Goal: Task Accomplishment & Management: Manage account settings

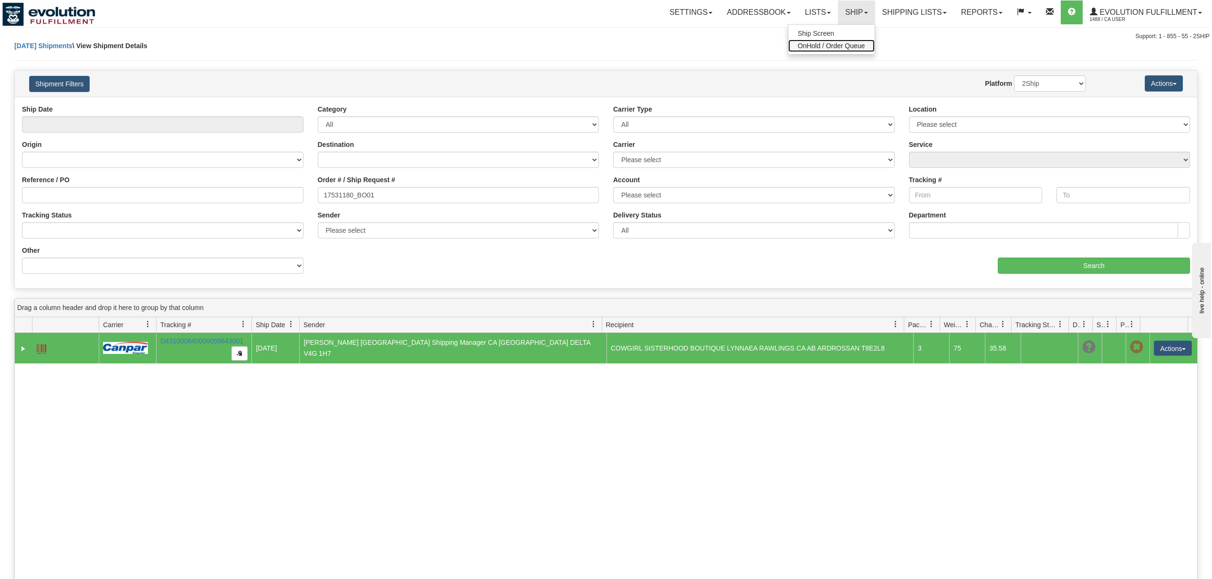
click at [823, 50] on link "OnHold / Order Queue" at bounding box center [831, 46] width 86 height 12
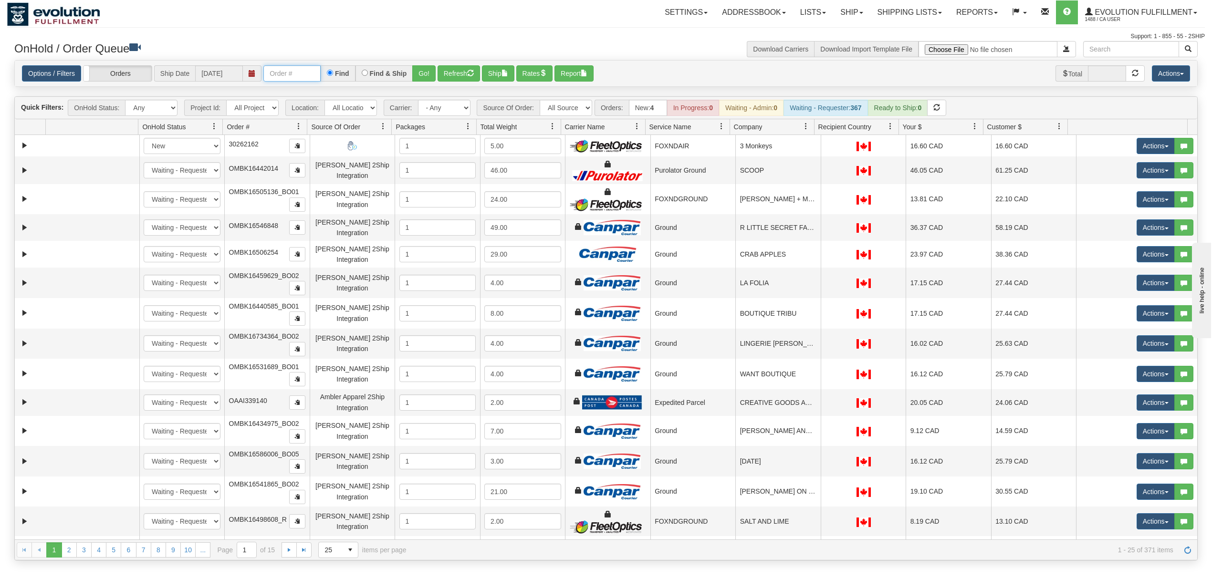
click at [321, 72] on input "text" at bounding box center [291, 73] width 57 height 16
click at [309, 72] on input "OMBK17596080 BO02" at bounding box center [291, 73] width 57 height 16
type input "OMBK17596080_BO02"
click at [413, 73] on div "Find & Ship" at bounding box center [385, 73] width 58 height 16
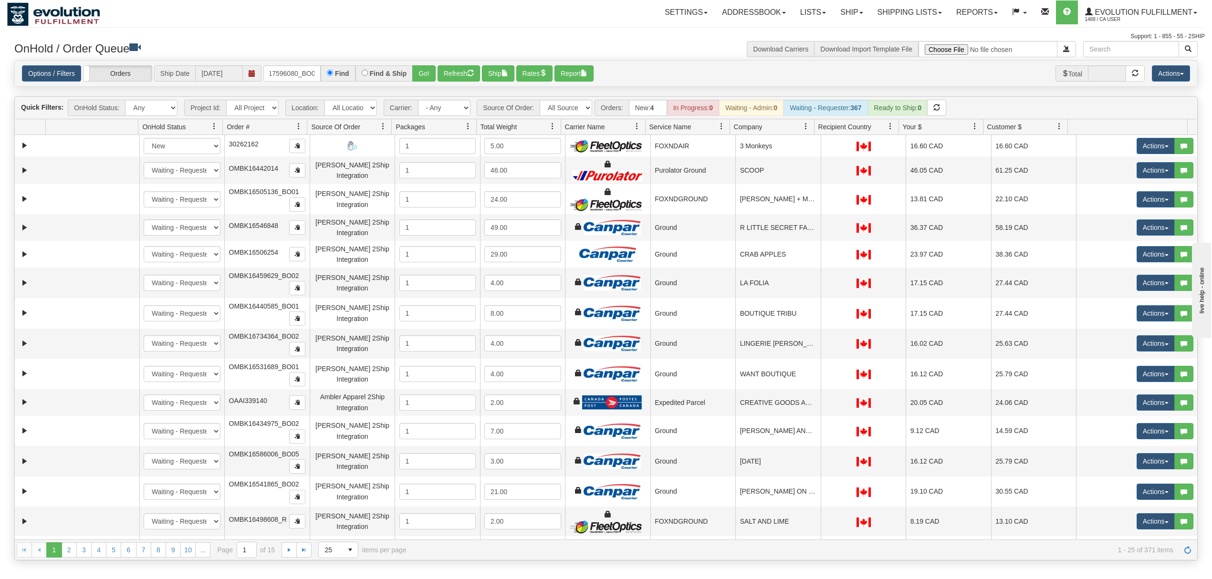
scroll to position [0, 0]
click at [417, 73] on button "Go!" at bounding box center [423, 73] width 23 height 16
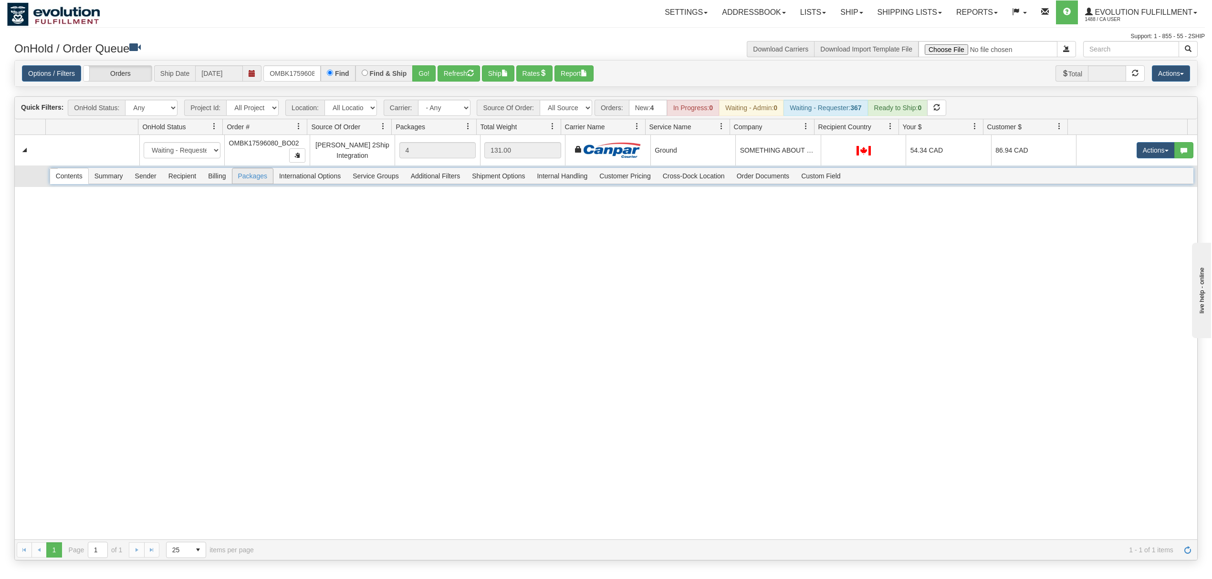
click at [253, 180] on span "Packages" at bounding box center [252, 175] width 41 height 15
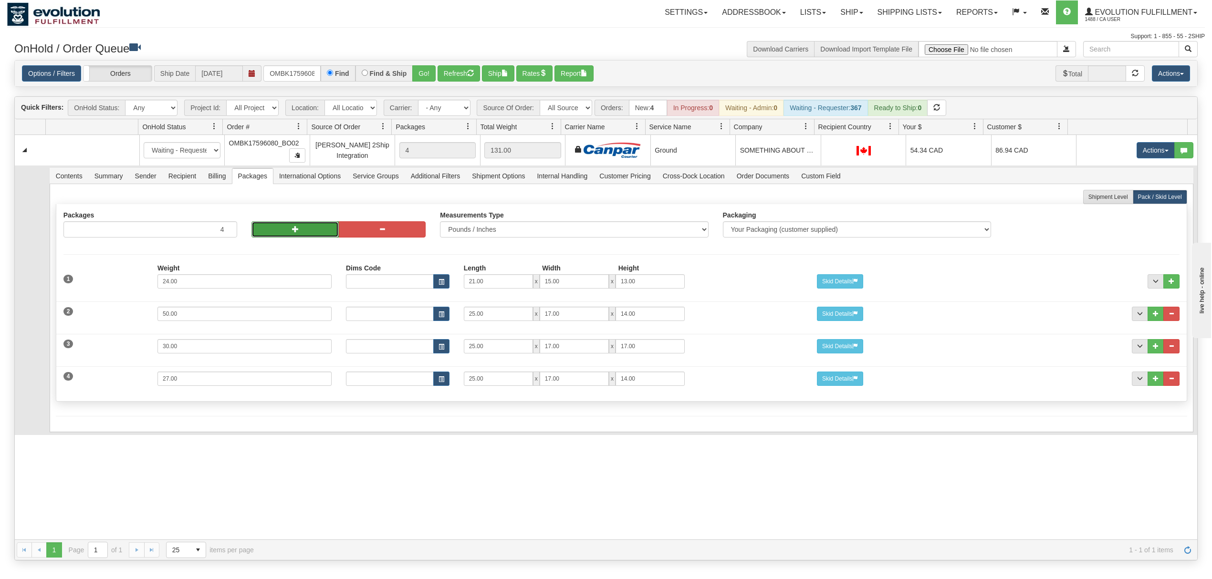
click at [277, 226] on button "button" at bounding box center [295, 229] width 87 height 16
click at [296, 231] on span "button" at bounding box center [295, 229] width 7 height 7
type input "6"
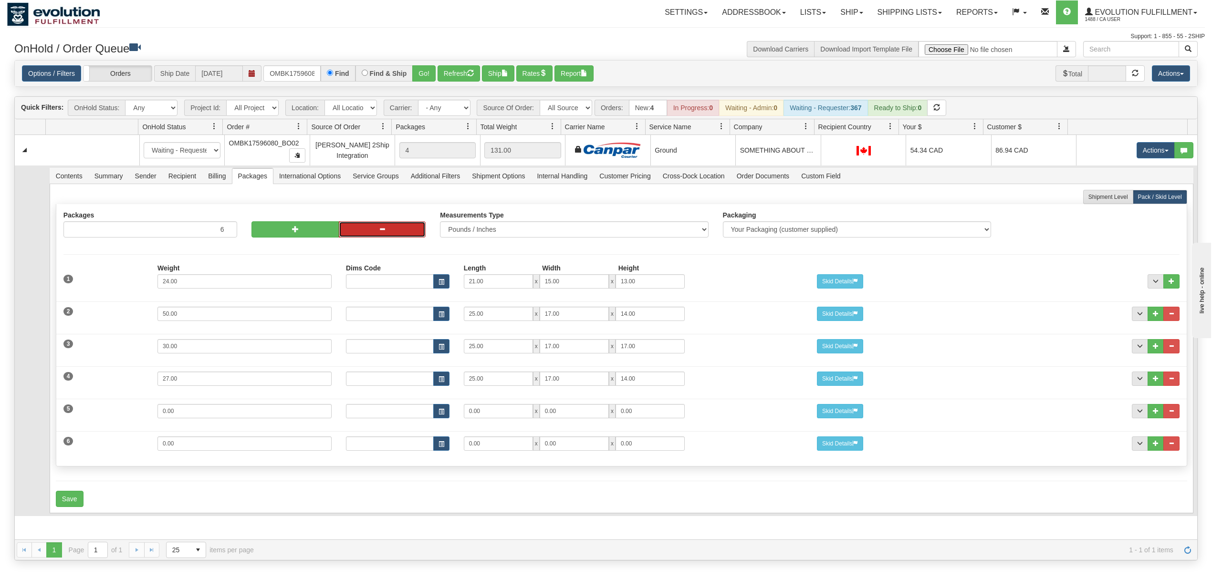
click at [396, 237] on button "button" at bounding box center [382, 229] width 87 height 16
type input "5"
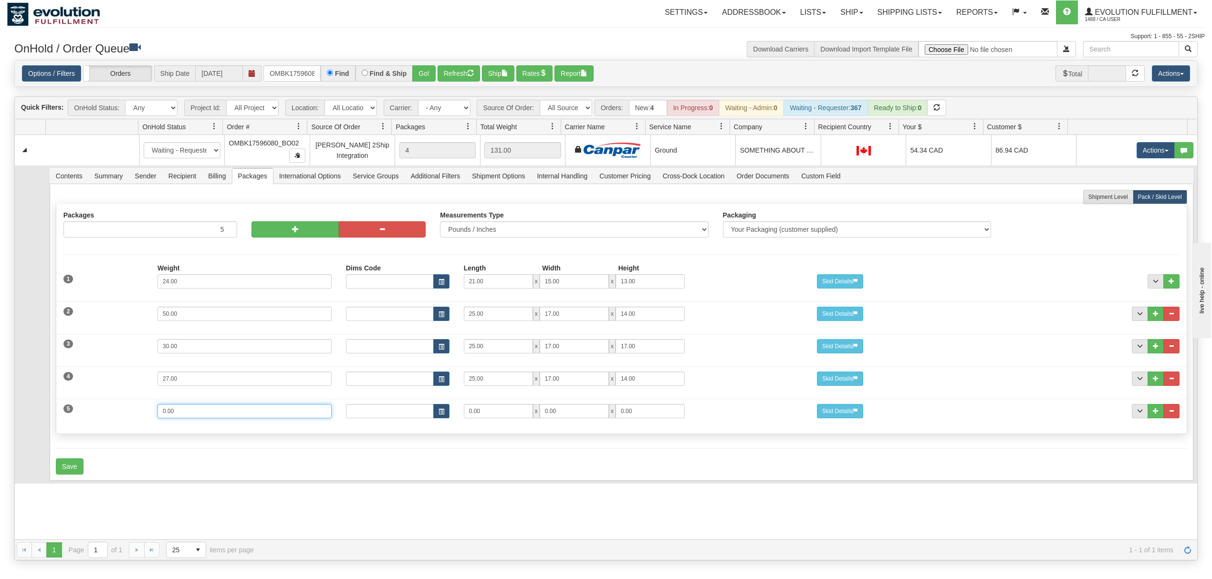
drag, startPoint x: 199, startPoint y: 409, endPoint x: 104, endPoint y: 407, distance: 94.5
click at [104, 407] on div "5 Weight 0.00 Dims Code Length Width Height 0.00 x 0.00 x" at bounding box center [621, 410] width 1131 height 32
click at [276, 221] on div at bounding box center [339, 216] width 174 height 10
click at [276, 228] on button "button" at bounding box center [295, 229] width 87 height 16
type input "6"
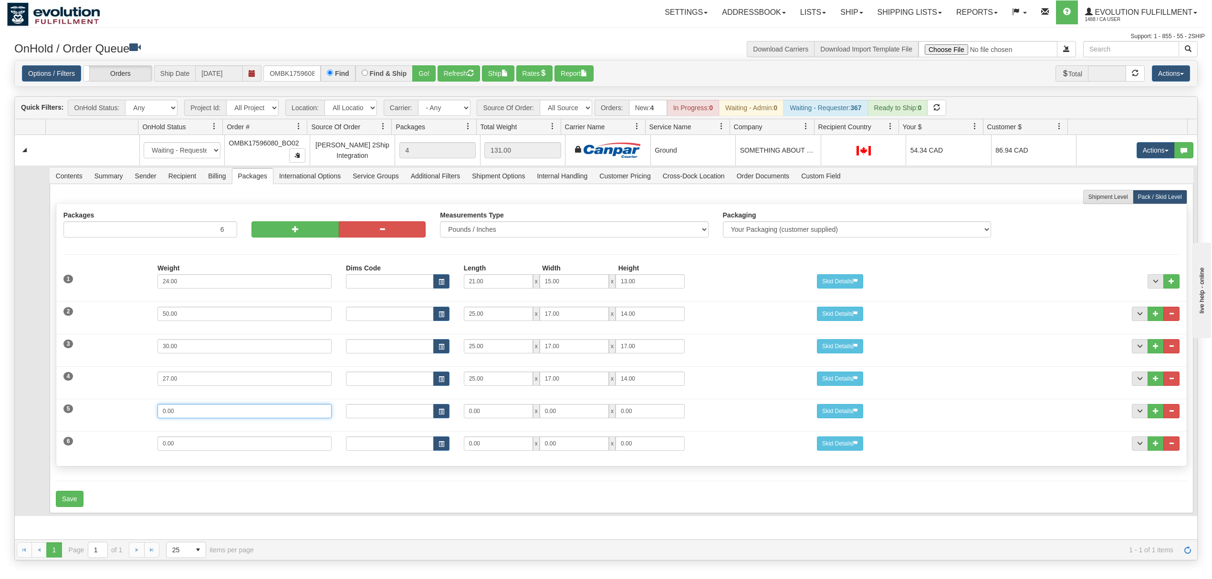
drag, startPoint x: 193, startPoint y: 413, endPoint x: 88, endPoint y: 413, distance: 104.5
click at [88, 413] on div "5 Weight 0.00 Dims Code Length Width Height 0.00 x 0.00 x" at bounding box center [621, 410] width 1131 height 32
type input "33"
type input "25"
type input "17"
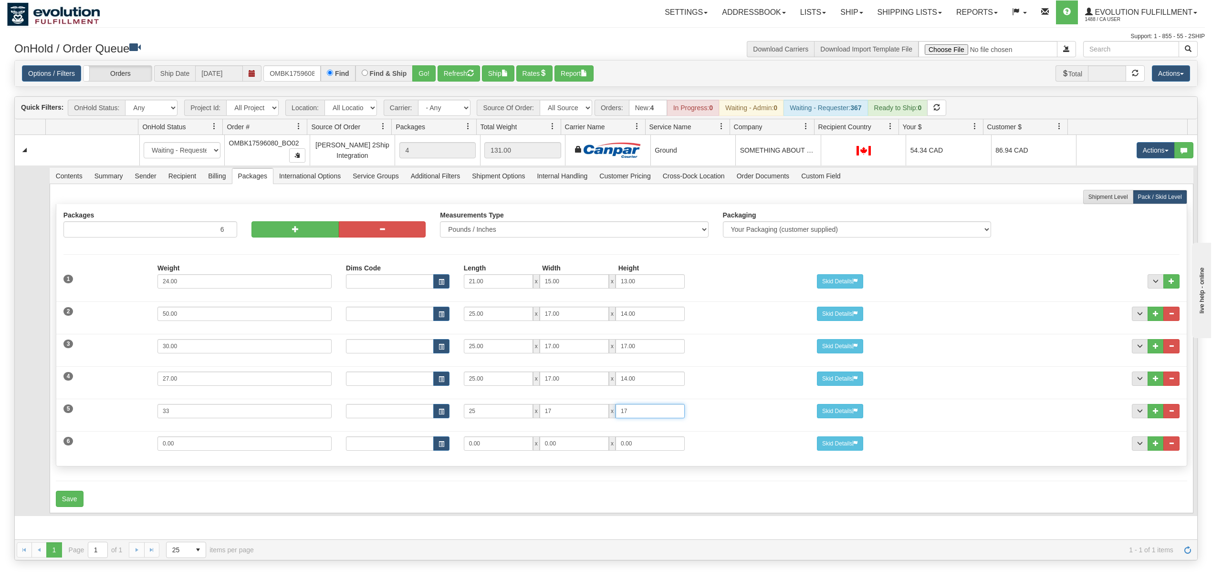
type input "17"
drag, startPoint x: 192, startPoint y: 448, endPoint x: 107, endPoint y: 449, distance: 84.5
click at [107, 449] on div "6 Weight 0.00 Dims Code Length Width Height 0.00 x 0.00 x" at bounding box center [621, 443] width 1131 height 32
type input "8"
type input "15"
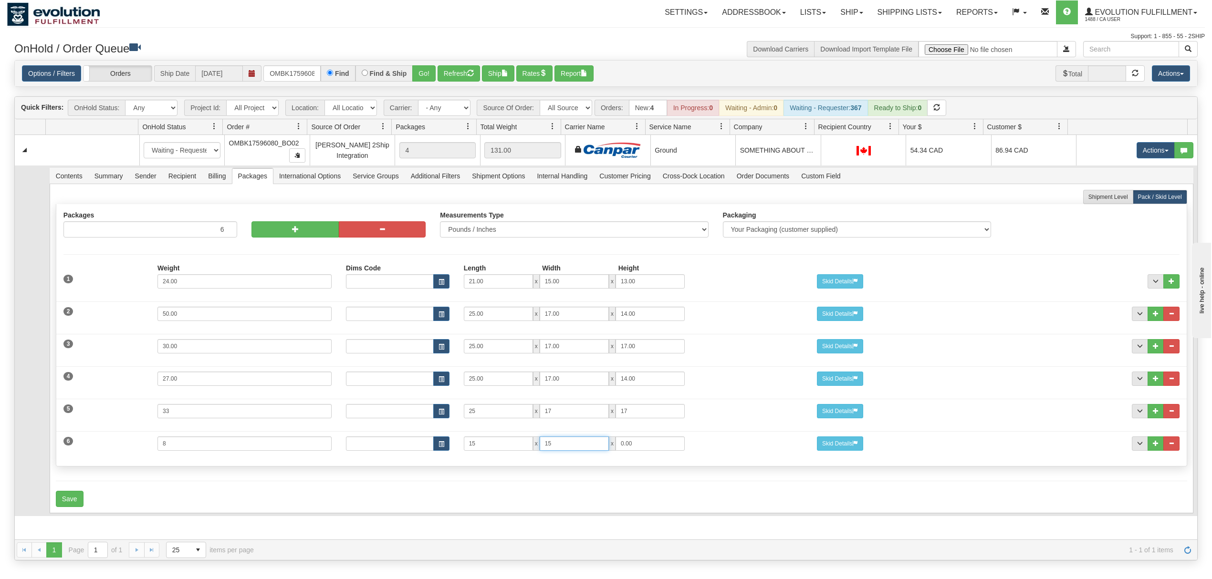
type input "15"
type input "11"
click at [70, 503] on button "Save" at bounding box center [70, 499] width 28 height 16
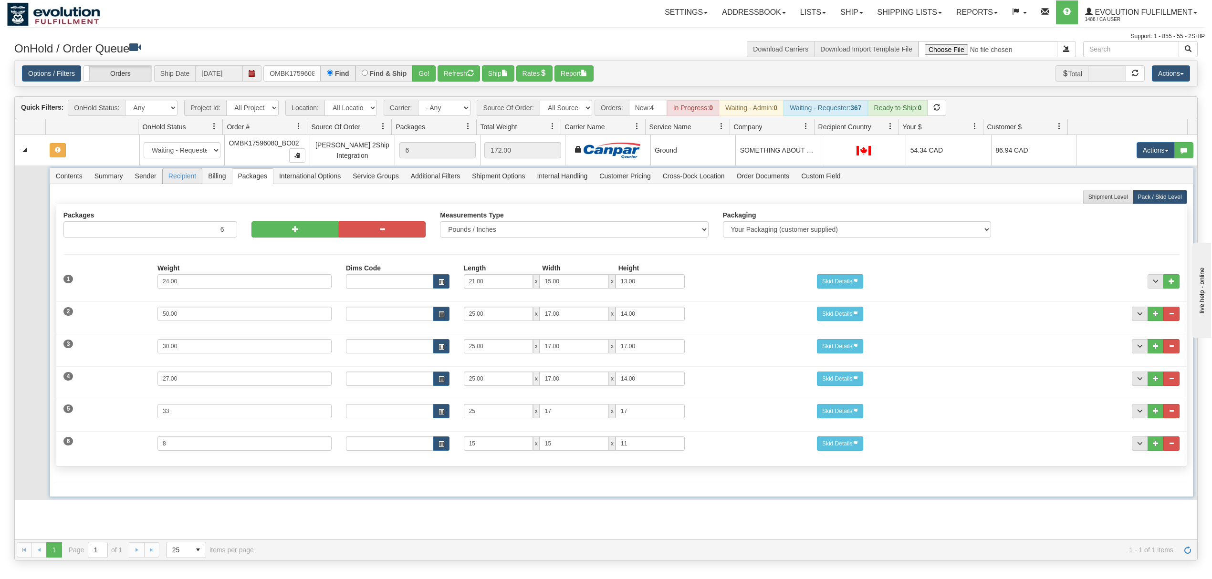
click at [174, 181] on span "Recipient" at bounding box center [182, 175] width 39 height 15
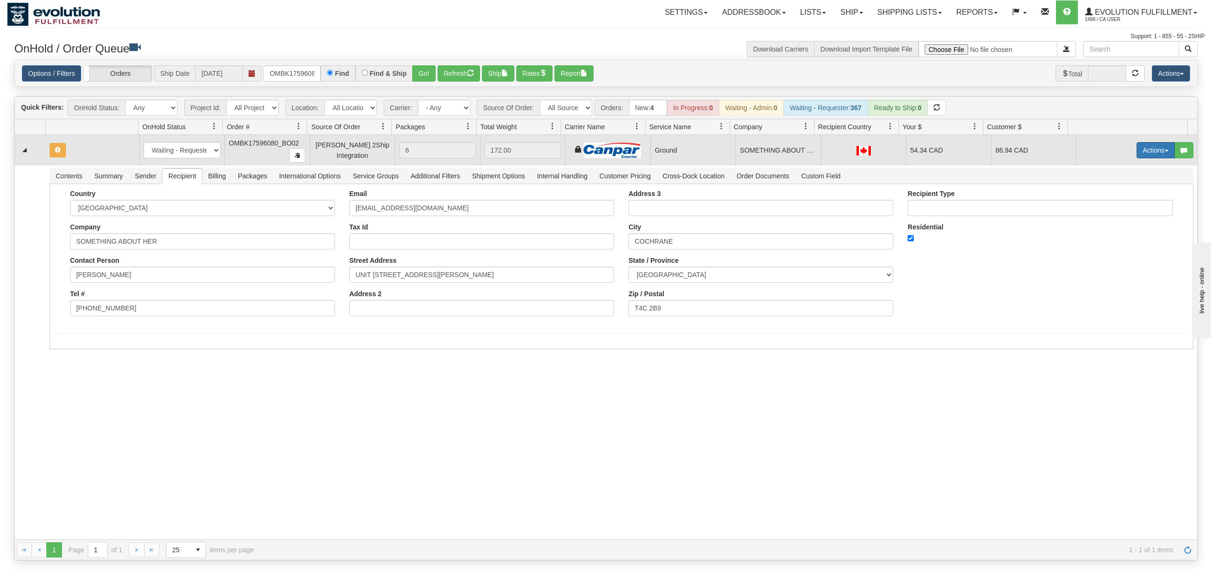
click at [1142, 158] on button "Actions" at bounding box center [1156, 150] width 38 height 16
click at [1114, 192] on span "Rate All Services" at bounding box center [1136, 193] width 57 height 8
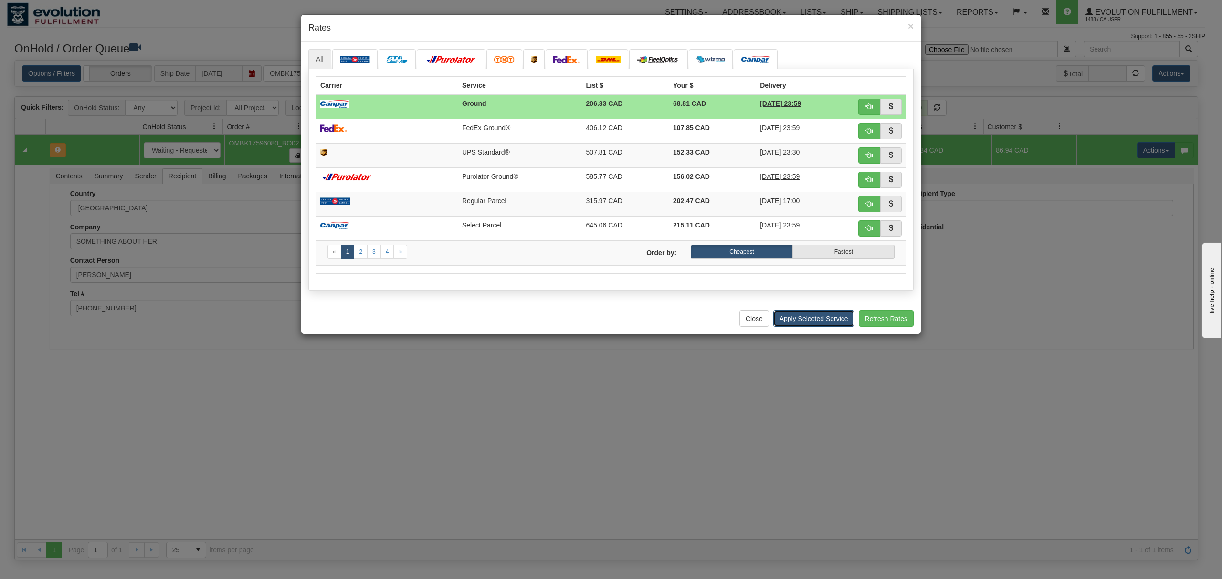
click at [808, 325] on button "Apply Selected Service" at bounding box center [813, 319] width 81 height 16
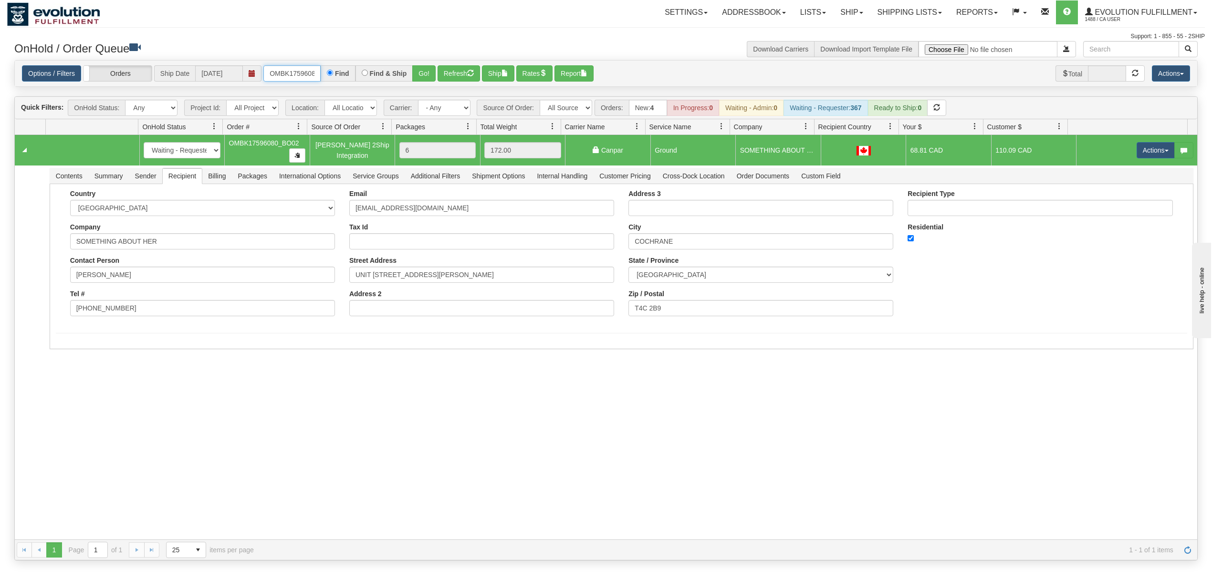
click at [308, 72] on input "OMBK17596080_BO02" at bounding box center [291, 73] width 57 height 16
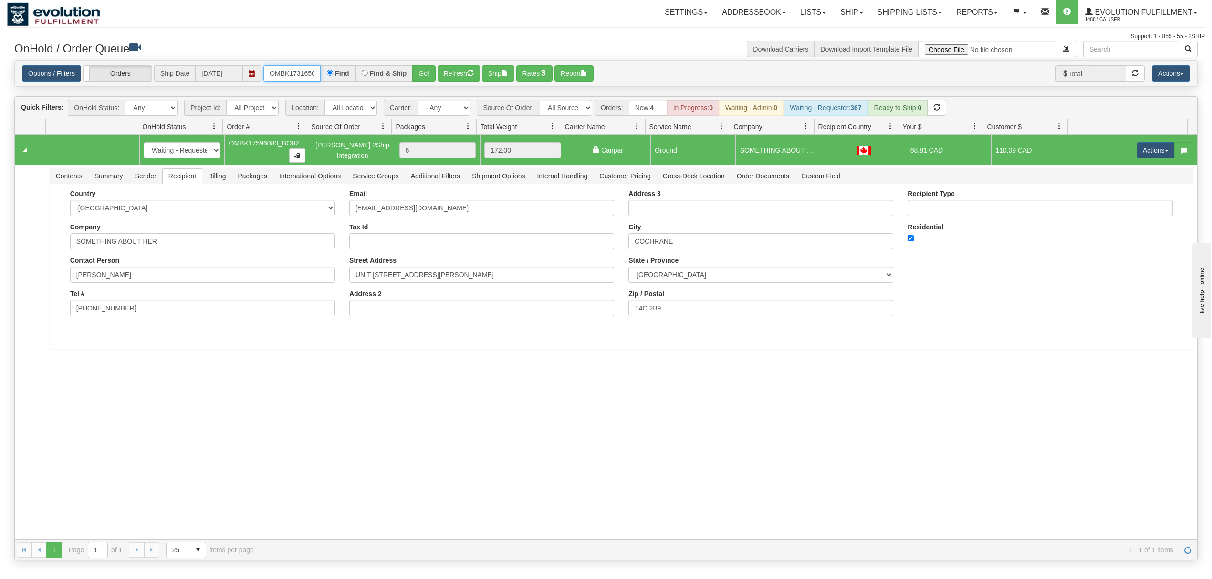
click at [308, 72] on input "OMBK17316500 BO01" at bounding box center [291, 73] width 57 height 16
click at [430, 75] on button "Go!" at bounding box center [423, 73] width 23 height 16
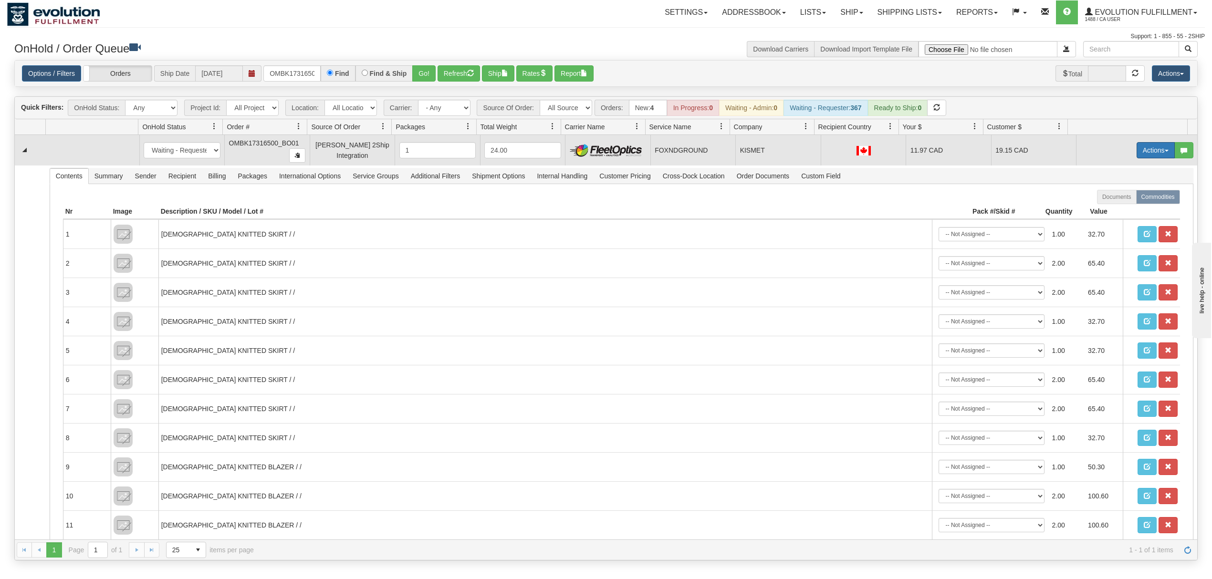
click at [1152, 149] on button "Actions" at bounding box center [1156, 150] width 38 height 16
click at [1108, 205] on span at bounding box center [1111, 205] width 7 height 7
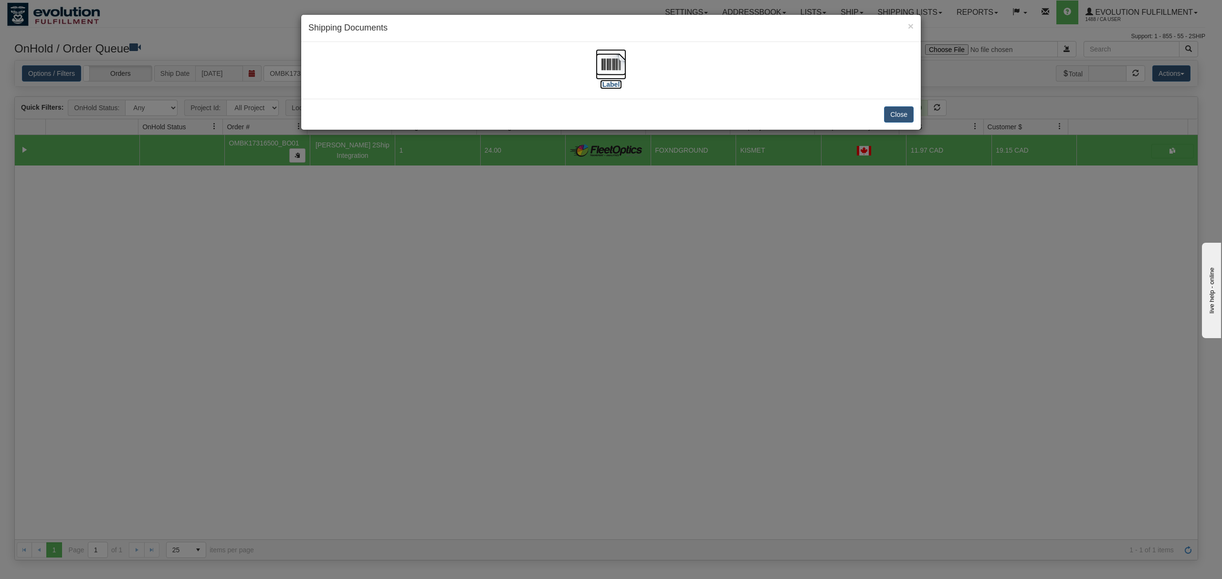
click at [604, 55] on img at bounding box center [611, 64] width 31 height 31
click at [898, 114] on button "Close" at bounding box center [899, 114] width 30 height 16
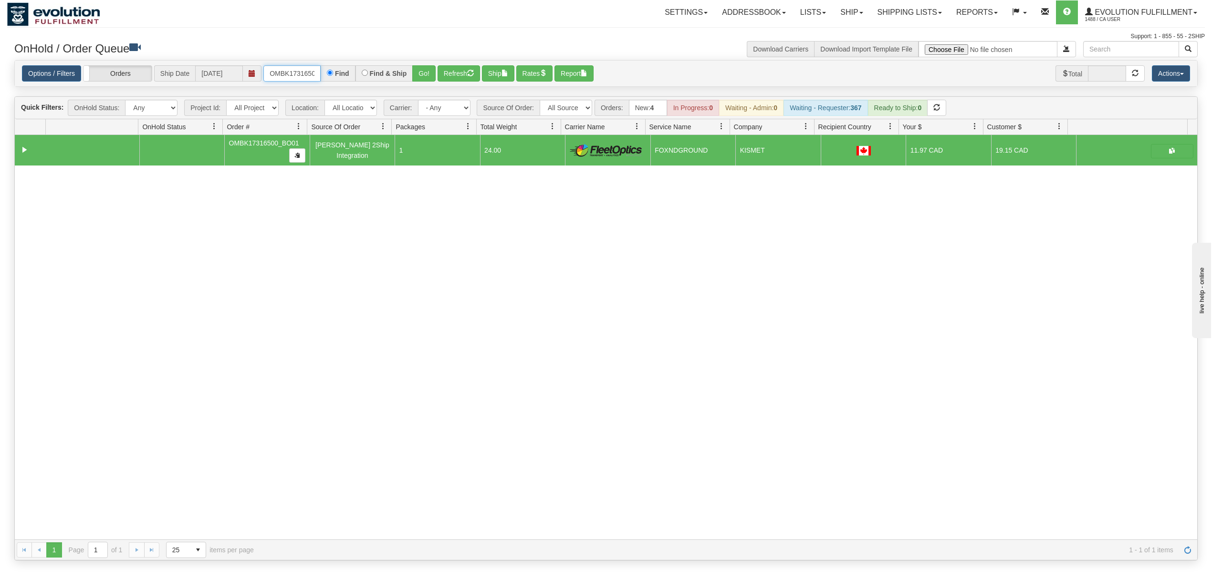
click at [296, 73] on input "OMBK17316500_BO01" at bounding box center [291, 73] width 57 height 16
click at [424, 72] on button "Go!" at bounding box center [423, 73] width 23 height 16
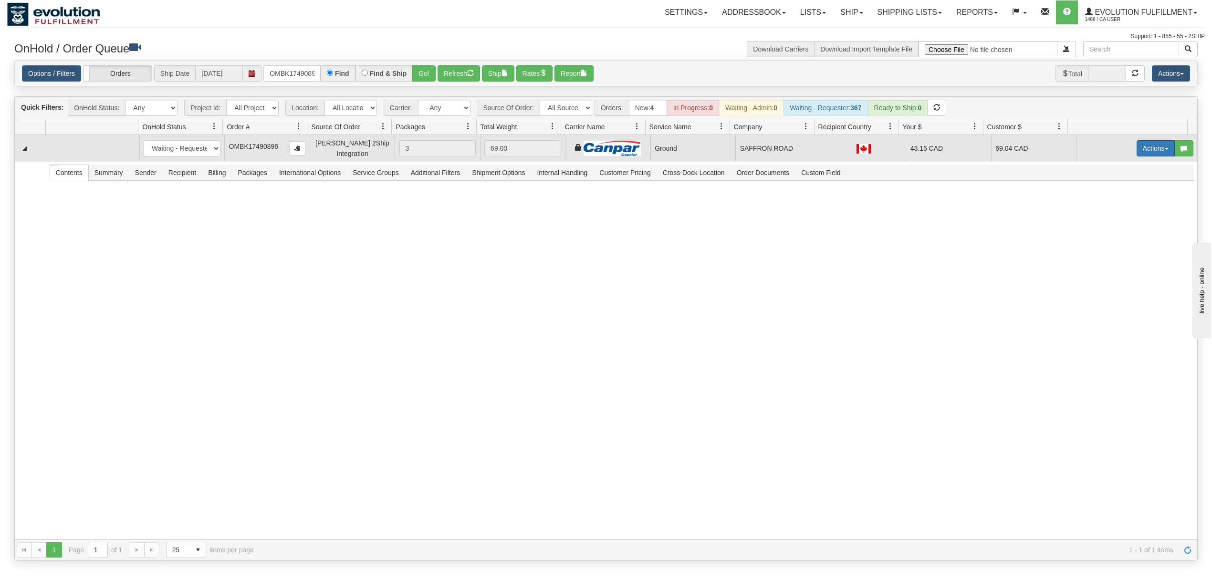
click at [1153, 149] on button "Actions" at bounding box center [1156, 148] width 38 height 16
click at [1108, 198] on link "Rate All Services" at bounding box center [1136, 191] width 76 height 12
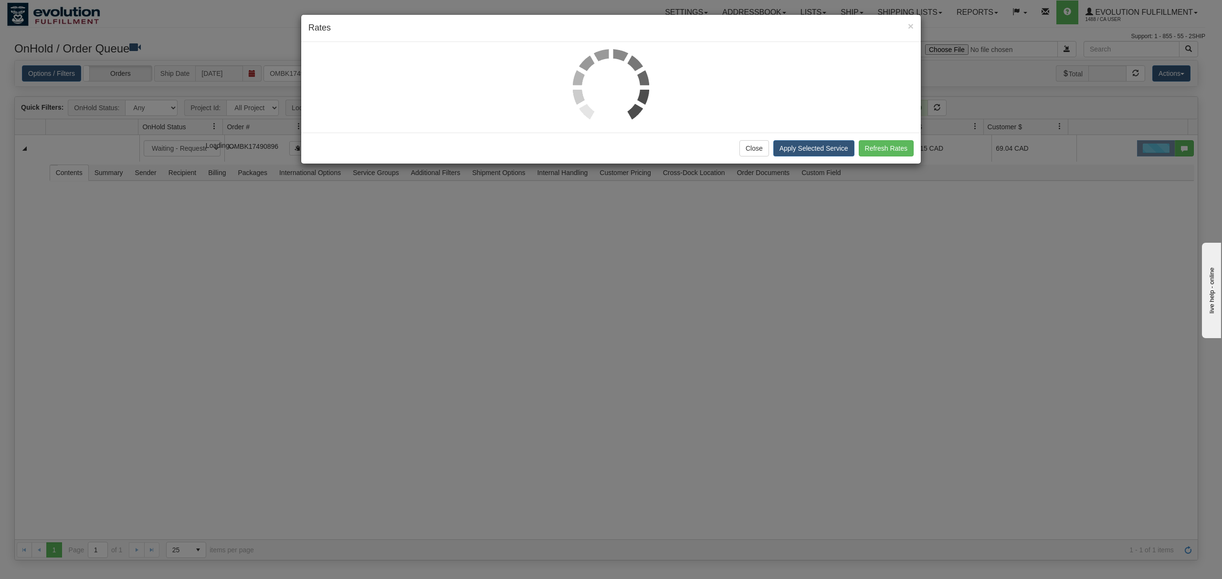
click at [917, 29] on div "× Rates" at bounding box center [610, 28] width 619 height 27
click at [909, 23] on span "×" at bounding box center [911, 26] width 6 height 11
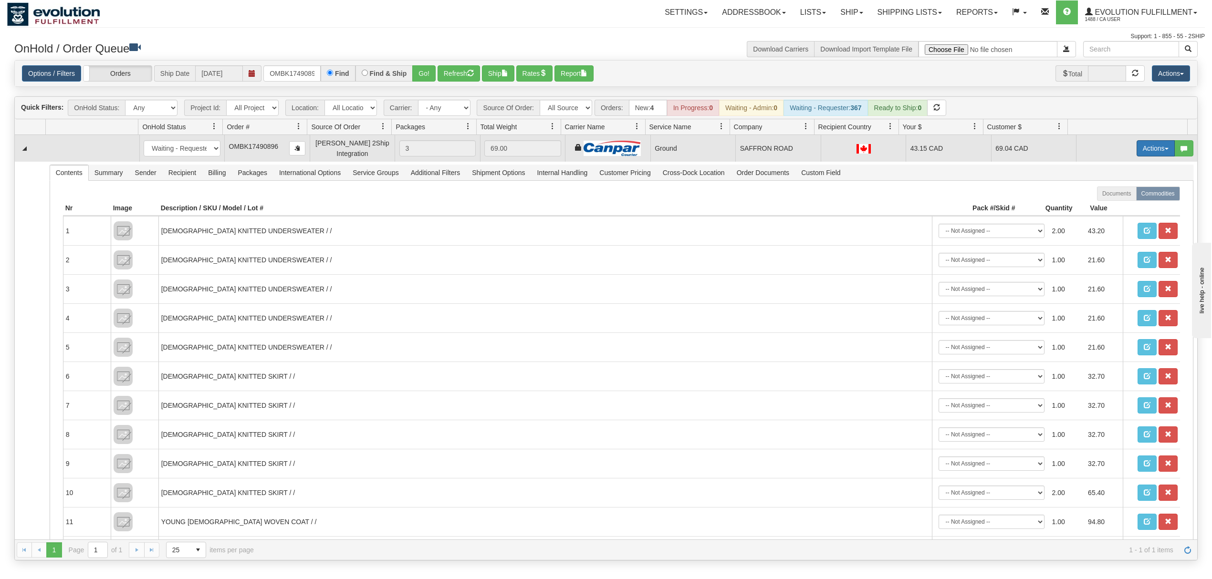
click at [1146, 152] on button "Actions" at bounding box center [1156, 148] width 38 height 16
click at [1112, 205] on span "Ship" at bounding box center [1118, 204] width 20 height 8
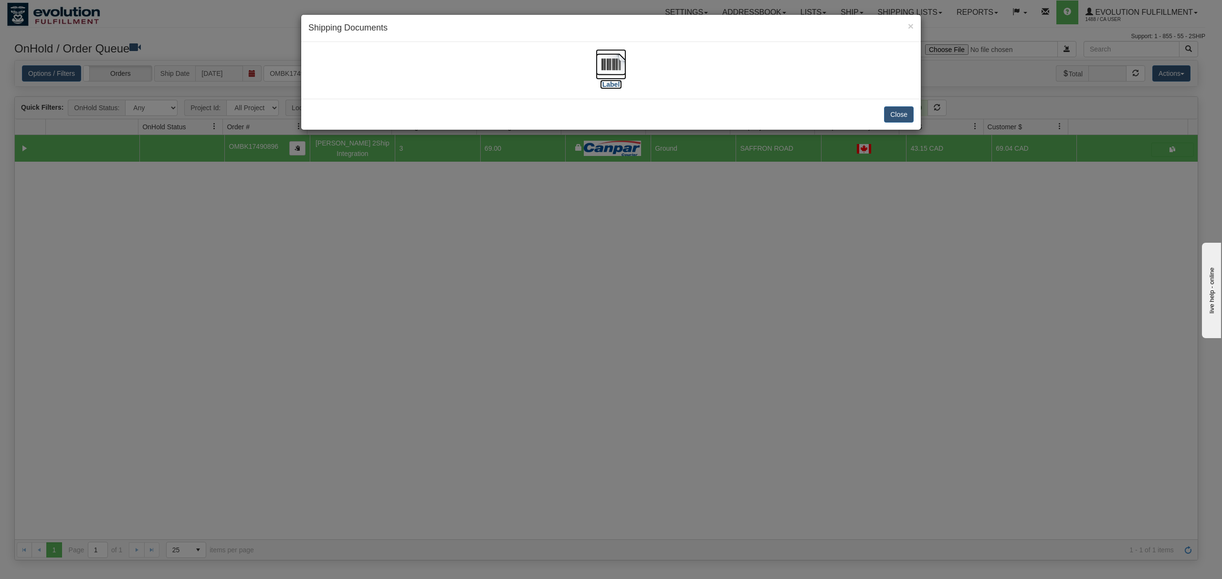
click at [601, 61] on img at bounding box center [611, 64] width 31 height 31
drag, startPoint x: 896, startPoint y: 115, endPoint x: 902, endPoint y: 8, distance: 107.1
click at [897, 112] on button "Close" at bounding box center [899, 114] width 30 height 16
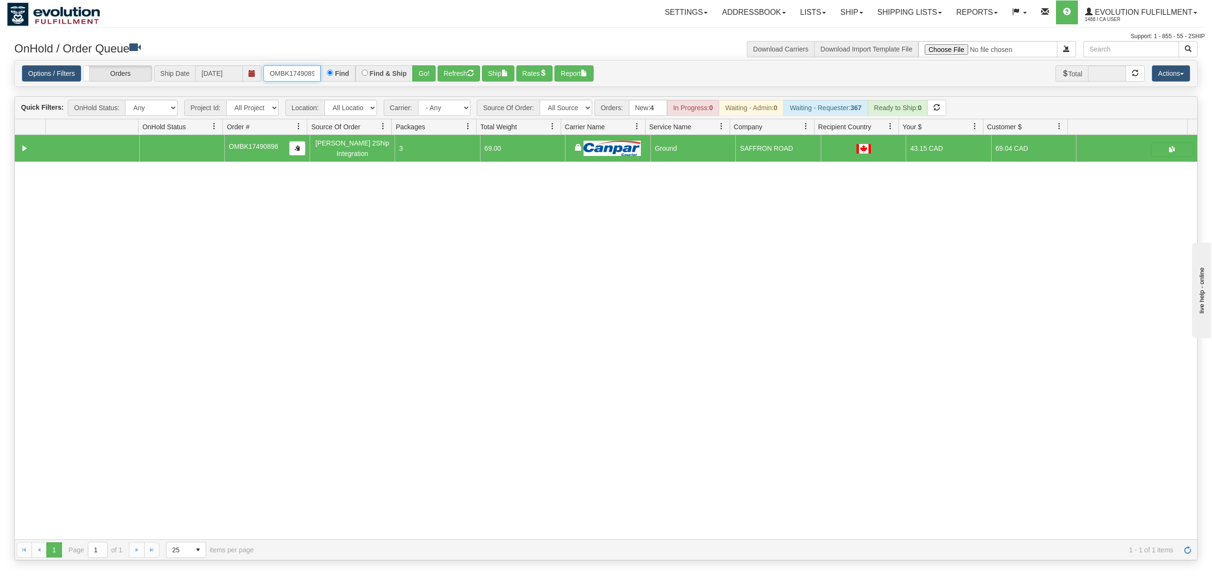
click at [305, 72] on input "OMBK17490896" at bounding box center [291, 73] width 57 height 16
click at [294, 73] on input "OMBK17639965 BO01" at bounding box center [291, 73] width 57 height 16
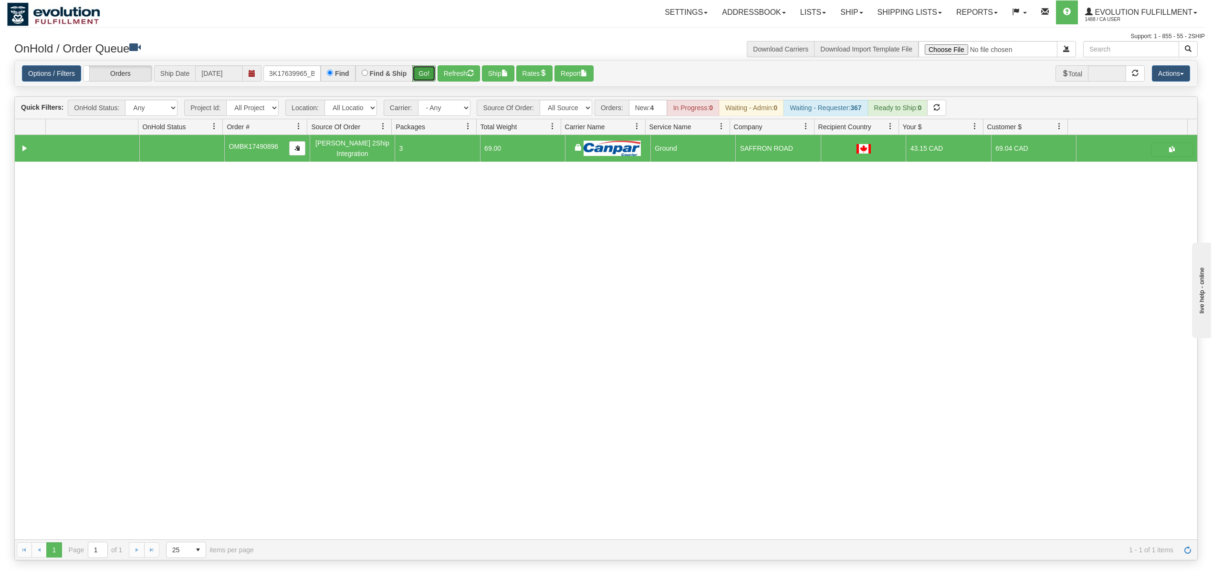
click at [427, 75] on button "Go!" at bounding box center [423, 73] width 23 height 16
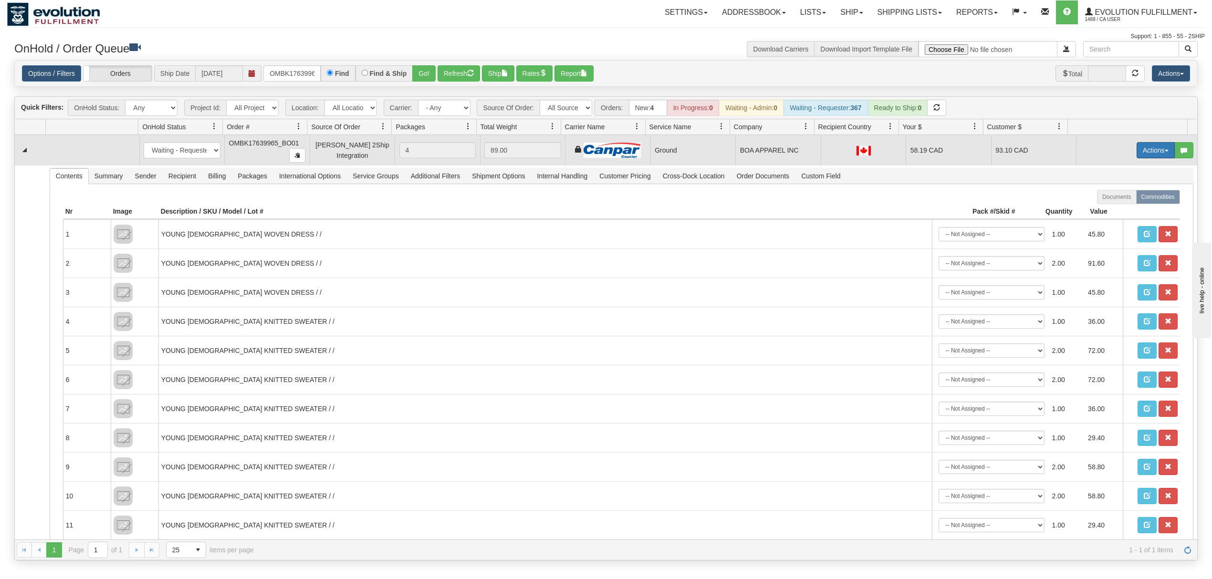
click at [1146, 153] on button "Actions" at bounding box center [1156, 150] width 38 height 16
click at [1108, 205] on span at bounding box center [1111, 205] width 7 height 7
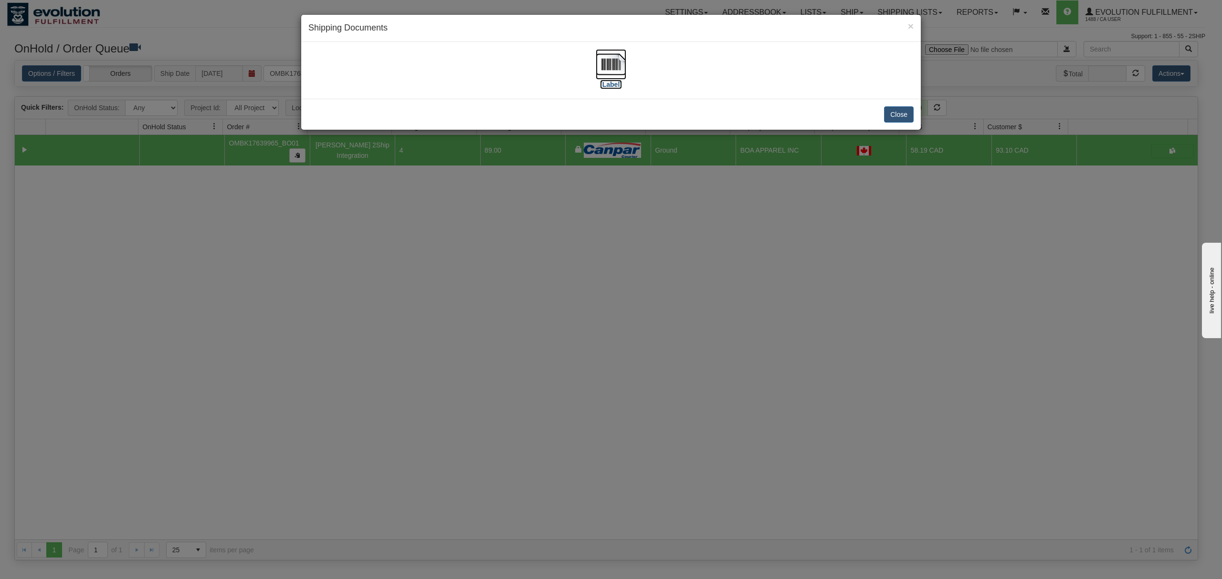
click at [604, 67] on img at bounding box center [611, 64] width 31 height 31
drag, startPoint x: 899, startPoint y: 112, endPoint x: 899, endPoint y: 0, distance: 111.7
click at [899, 111] on button "Close" at bounding box center [899, 114] width 30 height 16
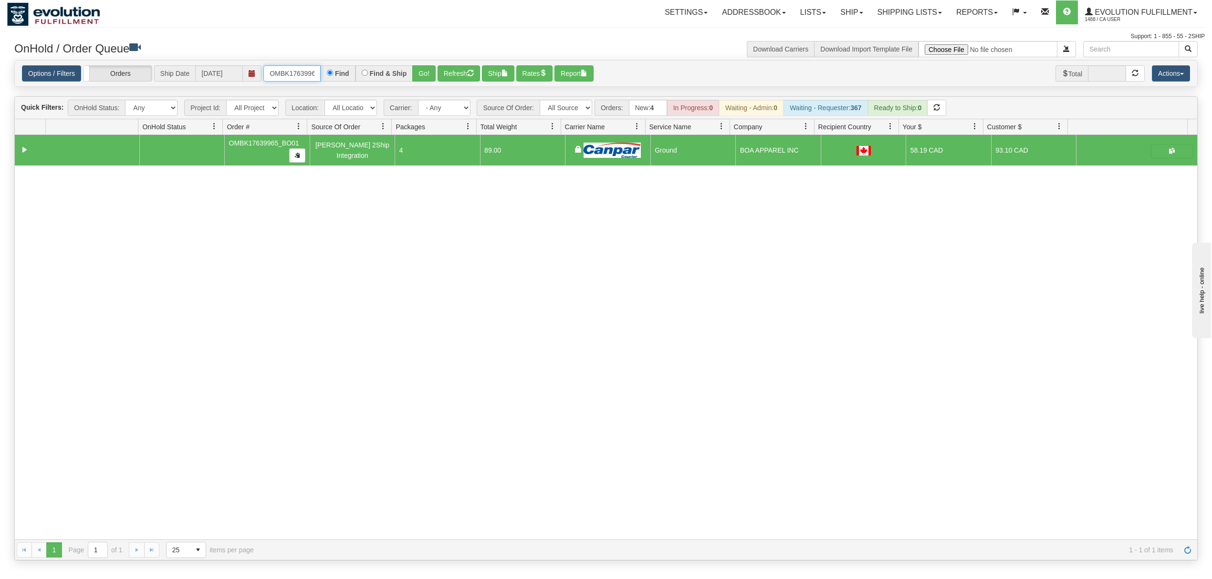
click at [308, 69] on input "OMBK17639965_BO01" at bounding box center [291, 73] width 57 height 16
click at [306, 68] on input "OMBK17323640 BO01" at bounding box center [291, 73] width 57 height 16
click at [436, 71] on button "Go!" at bounding box center [423, 73] width 23 height 16
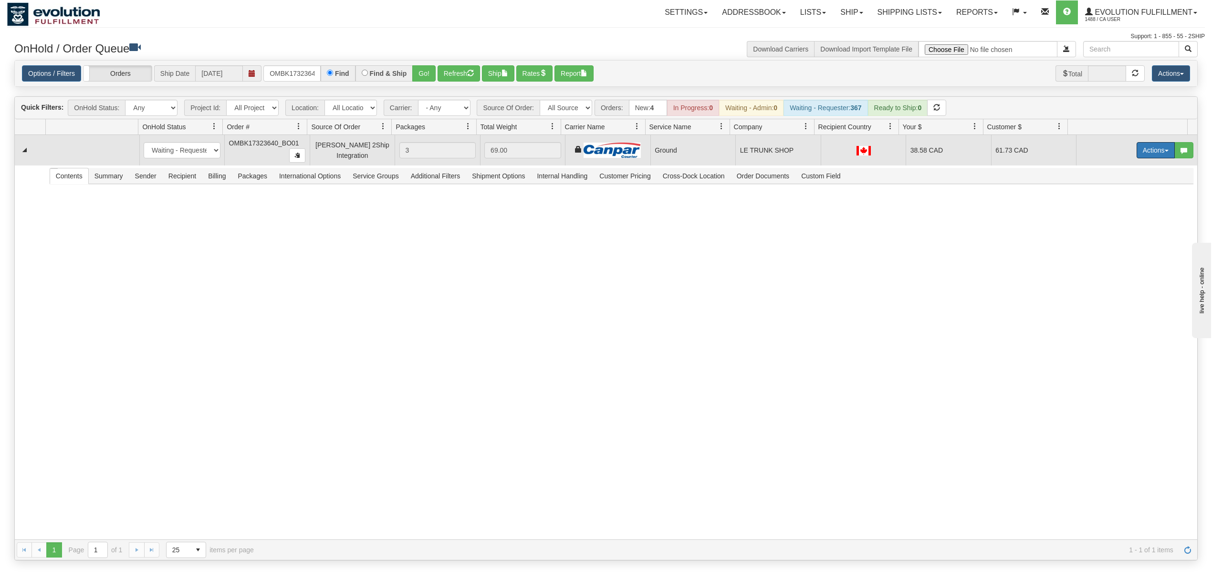
click at [1137, 154] on button "Actions" at bounding box center [1156, 150] width 38 height 16
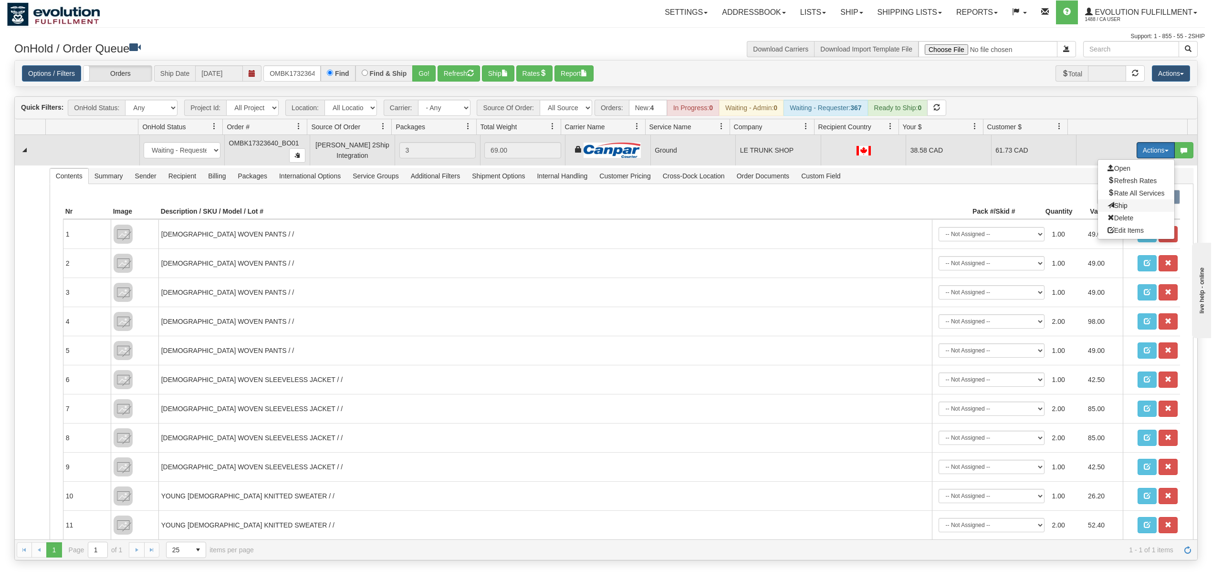
click at [1108, 203] on span at bounding box center [1111, 205] width 7 height 7
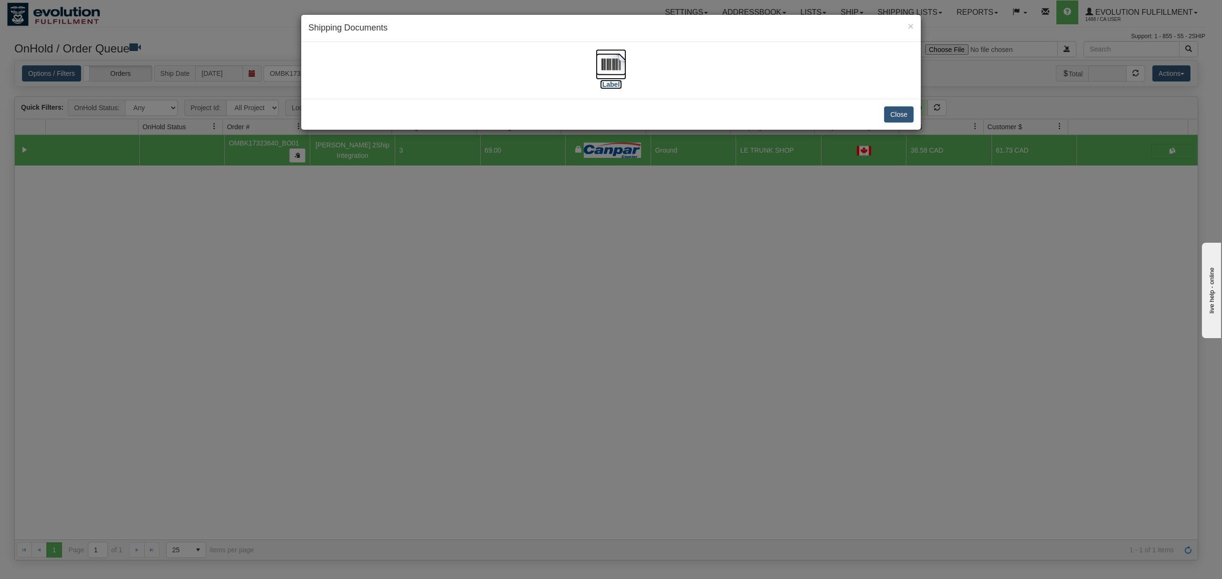
click at [623, 58] on img at bounding box center [611, 64] width 31 height 31
click at [913, 112] on button "Close" at bounding box center [899, 114] width 30 height 16
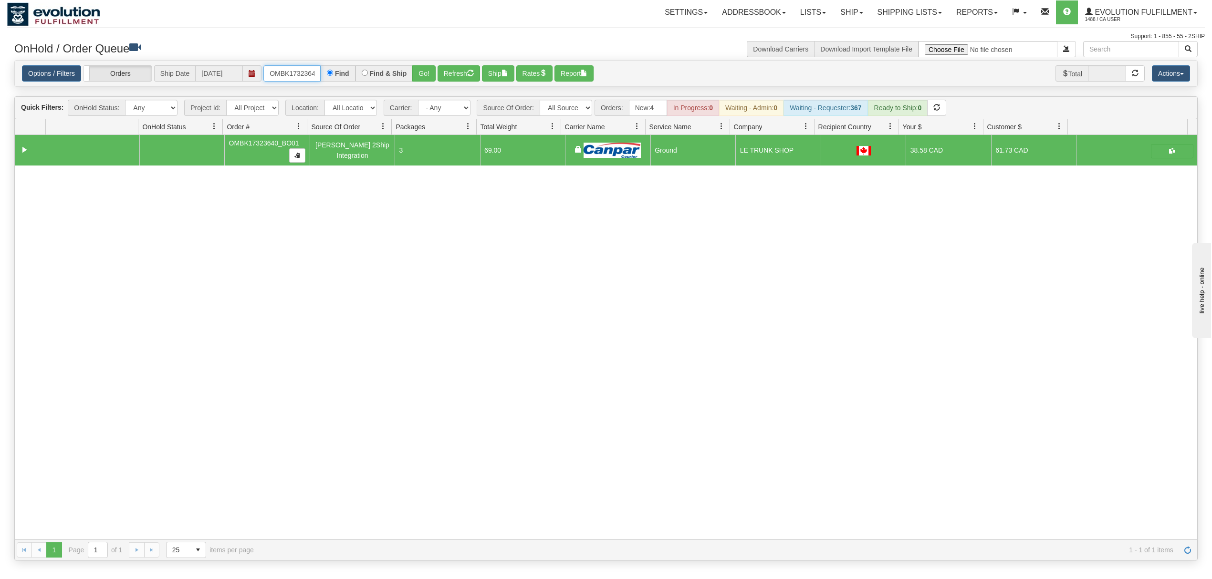
click at [288, 73] on input "OMBK17323640_BO01" at bounding box center [291, 73] width 57 height 16
click at [288, 73] on input "OMBK17594767 BO02" at bounding box center [291, 73] width 57 height 16
click at [306, 71] on input "OMBK17594767 BO02" at bounding box center [291, 73] width 57 height 16
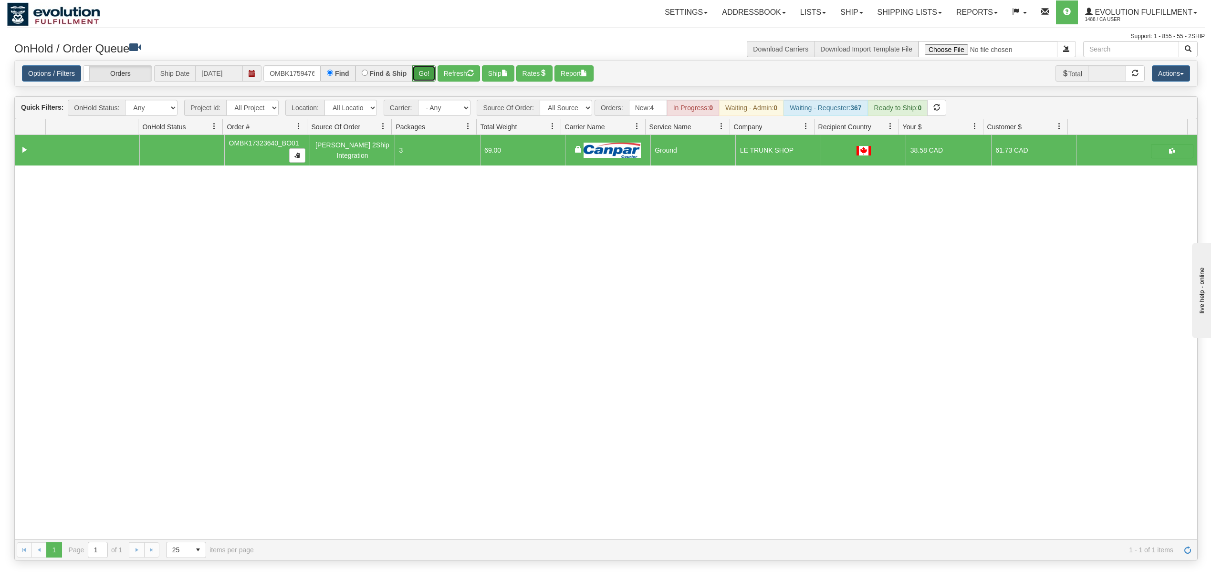
click at [417, 73] on button "Go!" at bounding box center [423, 73] width 23 height 16
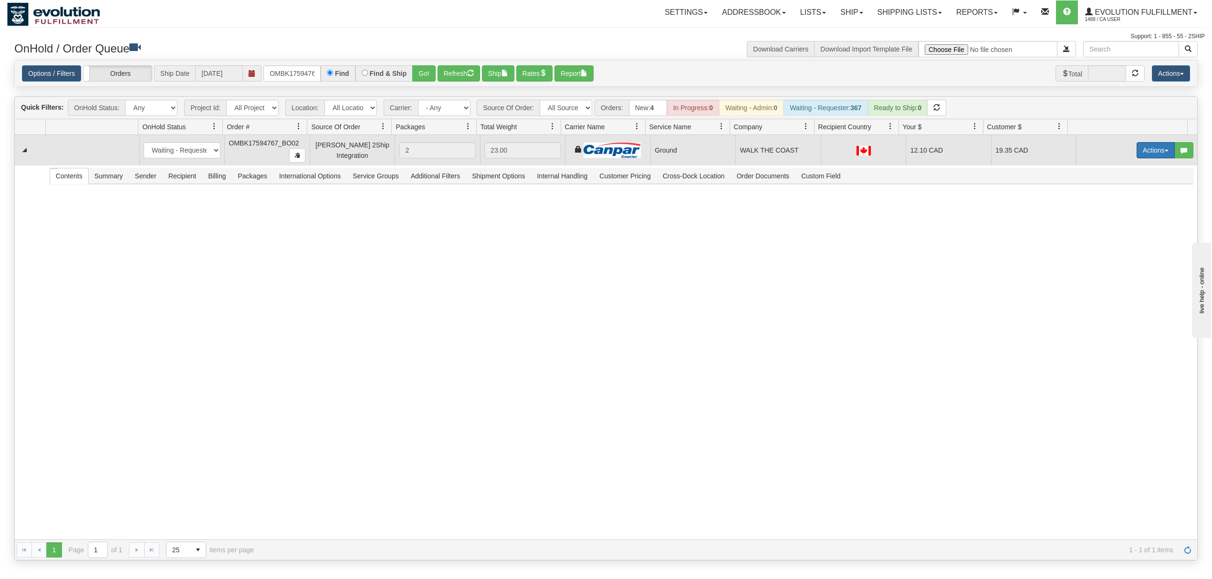
click at [1147, 153] on button "Actions" at bounding box center [1156, 150] width 38 height 16
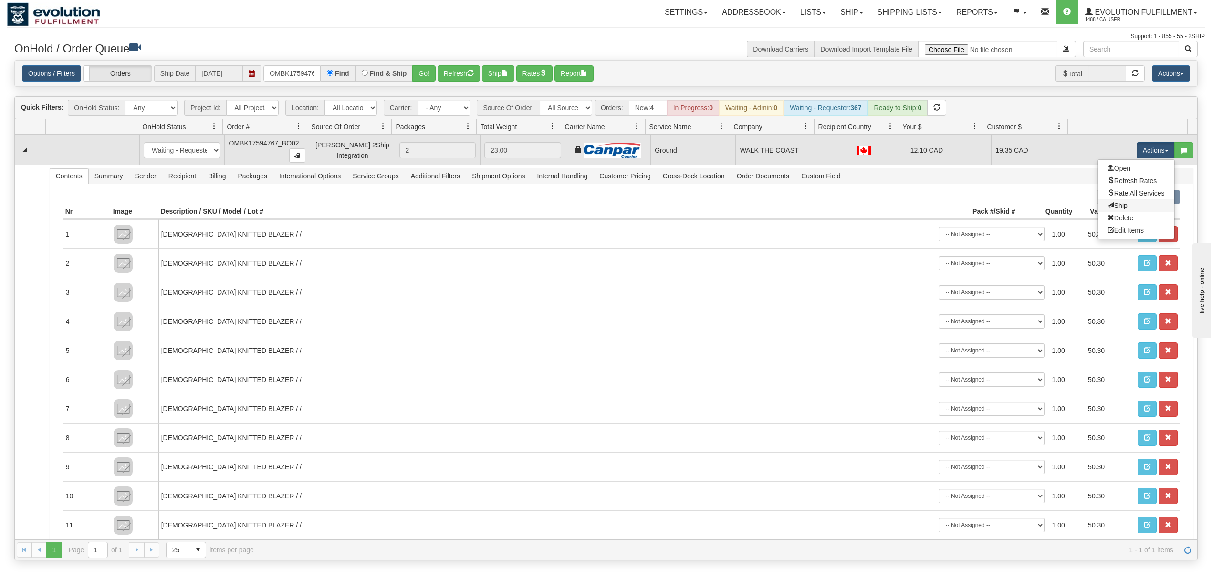
click at [1115, 207] on link "Ship" at bounding box center [1136, 205] width 76 height 12
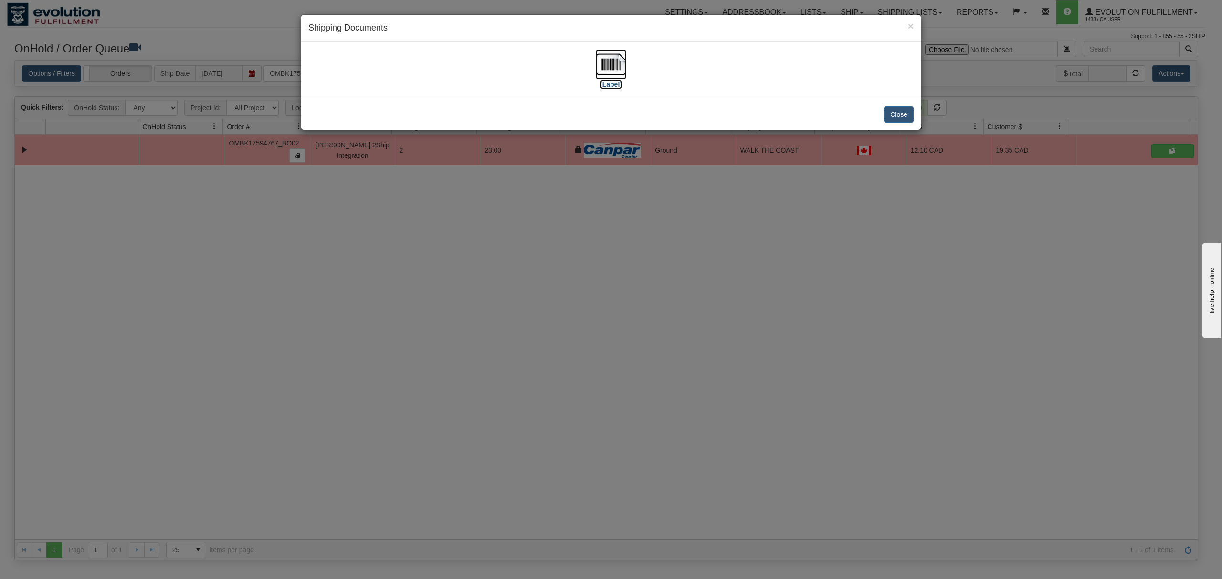
click at [613, 67] on img at bounding box center [611, 64] width 31 height 31
click at [896, 117] on button "Close" at bounding box center [899, 114] width 30 height 16
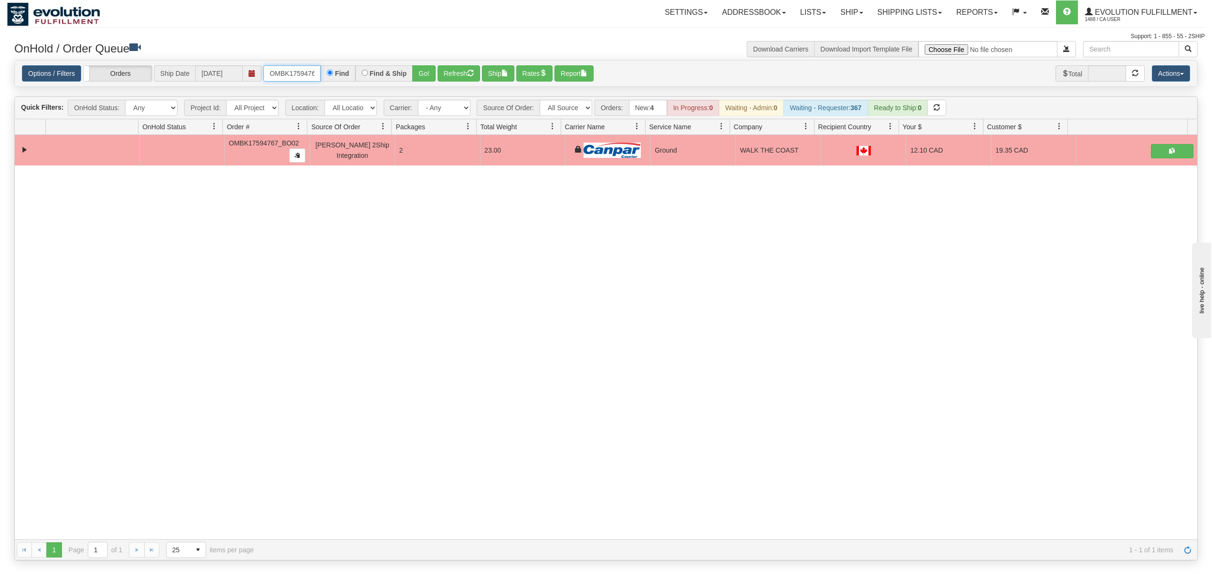
click at [306, 73] on input "OMBK17594767_BO02" at bounding box center [291, 73] width 57 height 16
click at [421, 67] on button "Go!" at bounding box center [423, 73] width 23 height 16
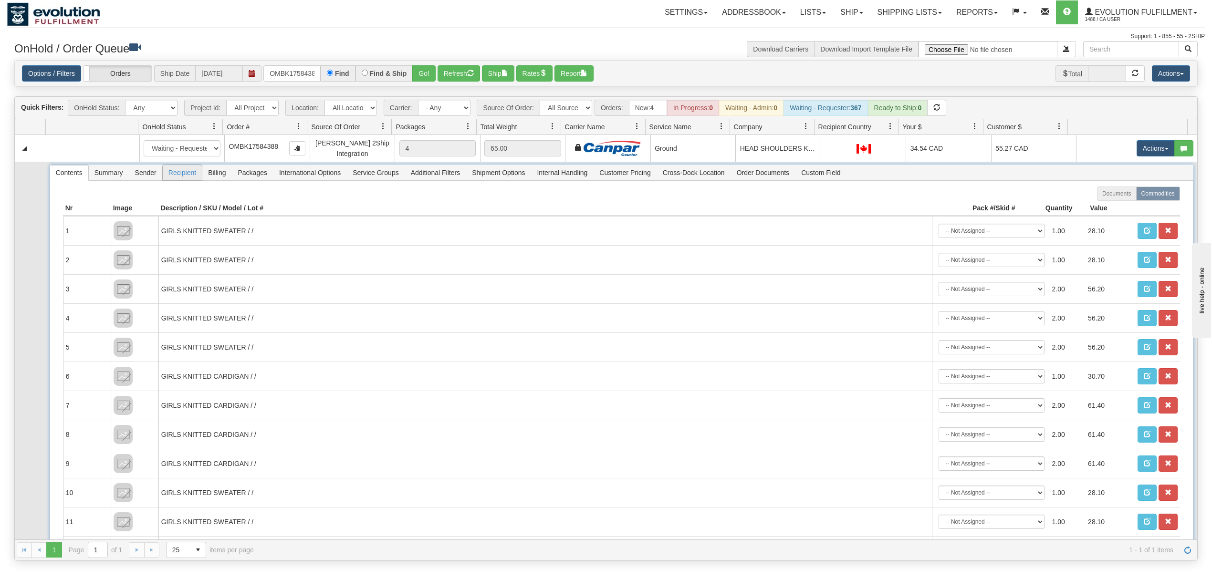
click at [179, 173] on span "Recipient" at bounding box center [182, 172] width 39 height 15
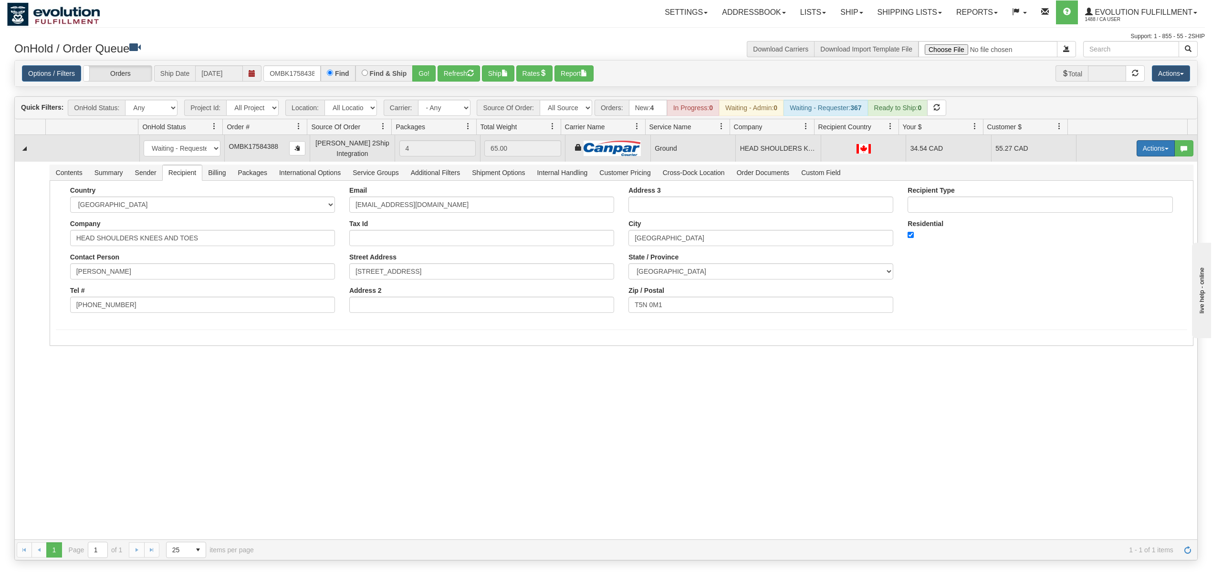
click at [1144, 149] on button "Actions" at bounding box center [1156, 148] width 38 height 16
click at [1108, 203] on span "Ship" at bounding box center [1118, 204] width 20 height 8
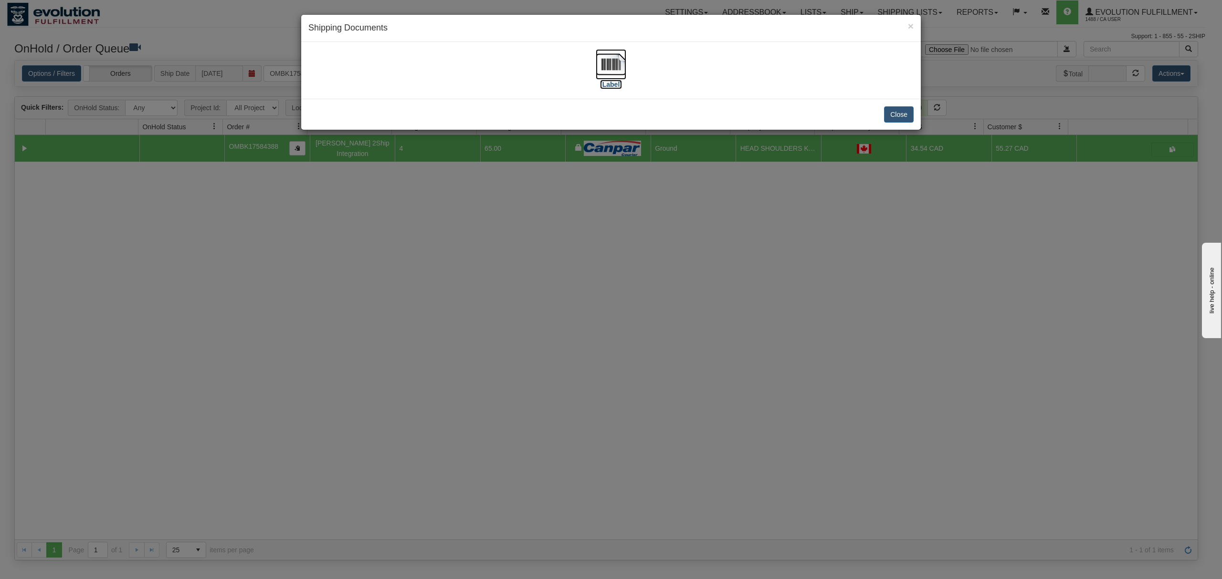
click at [613, 56] on img at bounding box center [611, 64] width 31 height 31
click at [904, 109] on button "Close" at bounding box center [899, 114] width 30 height 16
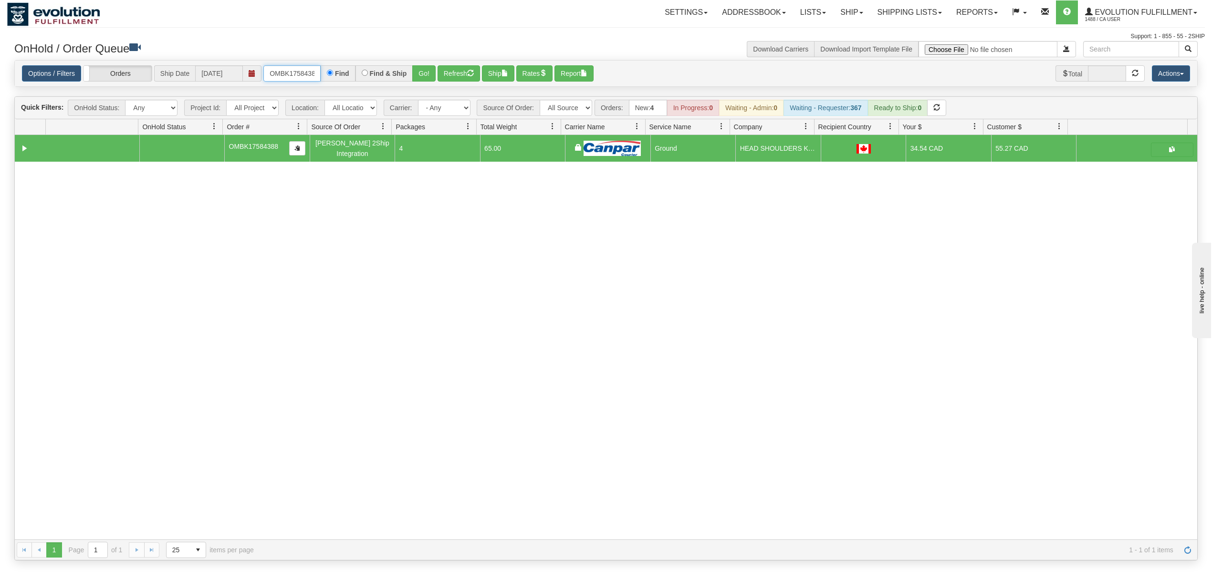
click at [279, 71] on input "OMBK17584388" at bounding box center [291, 73] width 57 height 16
click at [430, 82] on button "Go!" at bounding box center [423, 73] width 23 height 16
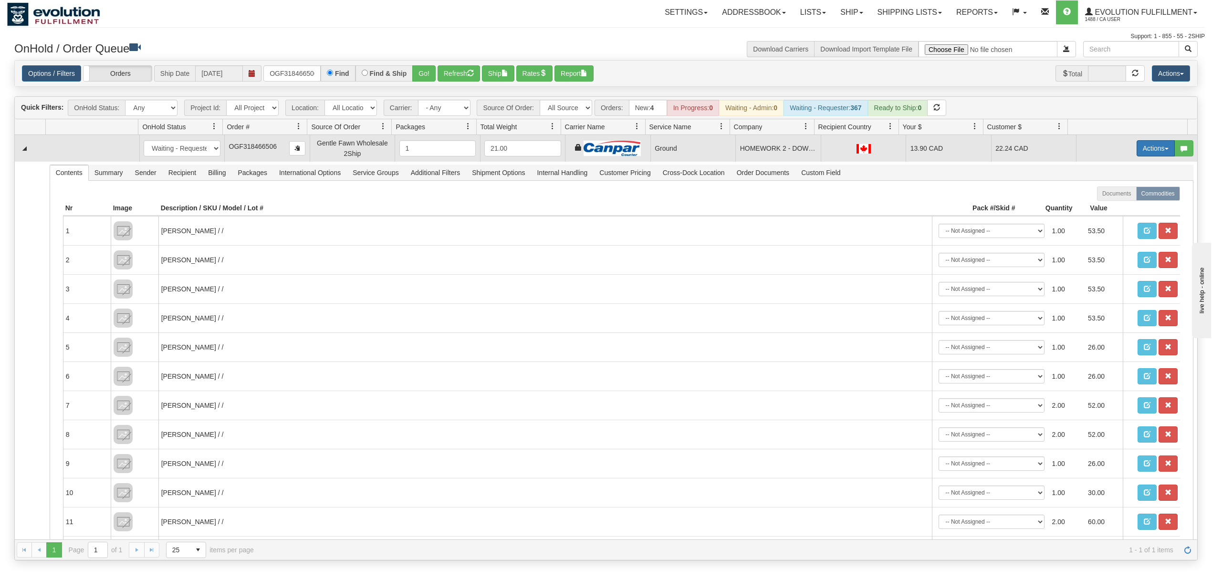
click at [1155, 144] on button "Actions" at bounding box center [1156, 148] width 38 height 16
click at [1106, 201] on link "Ship" at bounding box center [1136, 204] width 76 height 12
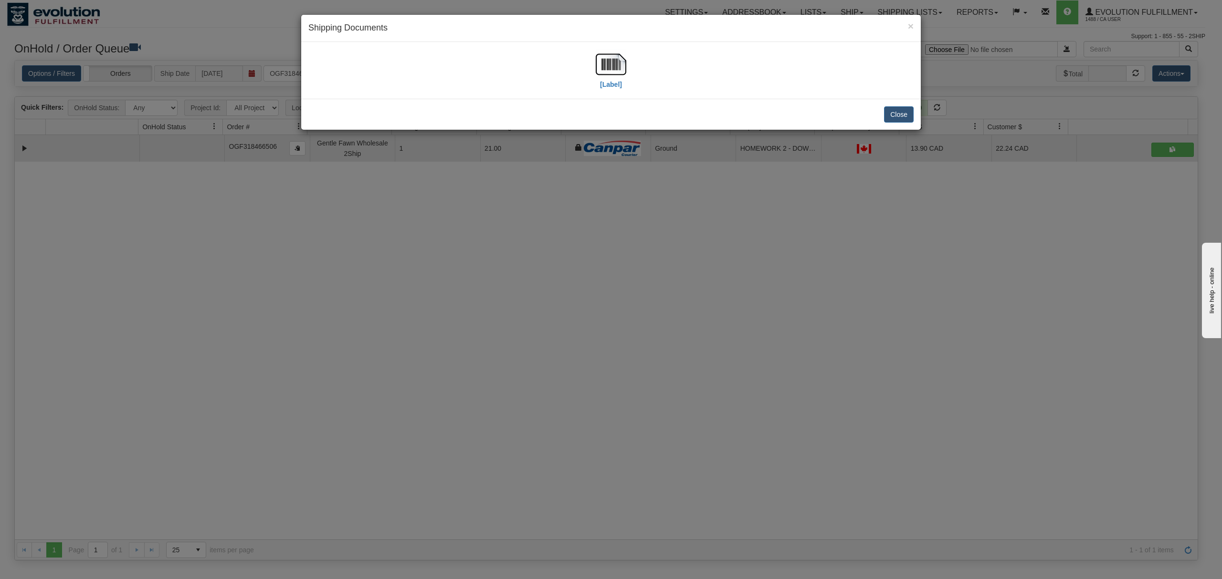
click at [592, 58] on div "[Label]" at bounding box center [610, 70] width 605 height 42
click at [615, 63] on img at bounding box center [611, 64] width 31 height 31
click at [908, 115] on button "Close" at bounding box center [899, 114] width 30 height 16
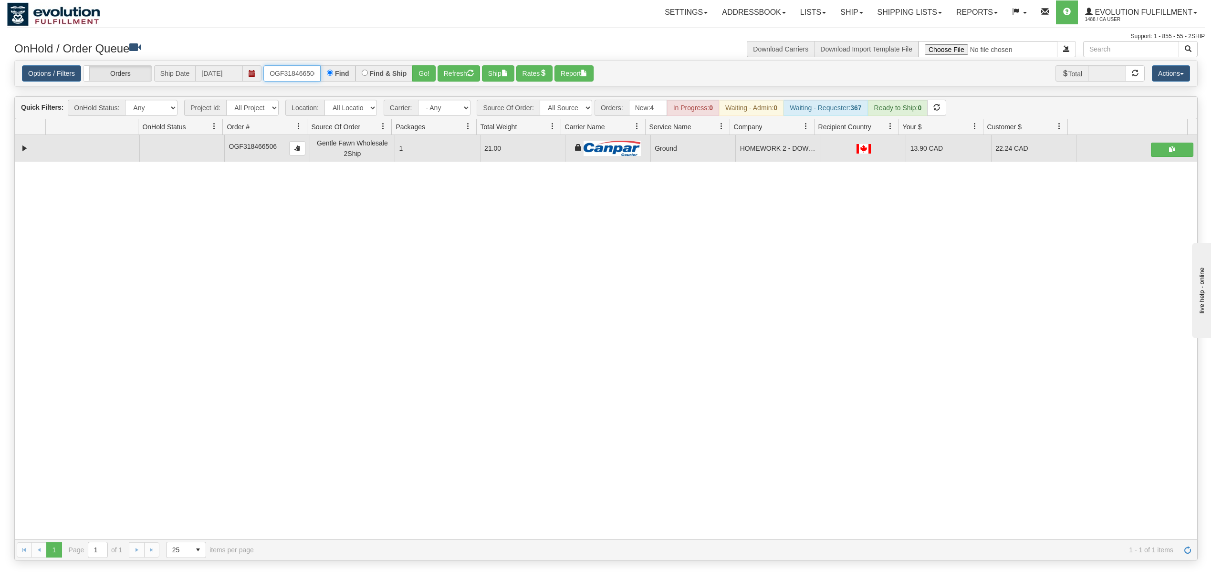
click at [287, 70] on input "OGF318466506" at bounding box center [291, 73] width 57 height 16
type input "OGF318463924"
click at [428, 73] on button "Go!" at bounding box center [423, 73] width 23 height 16
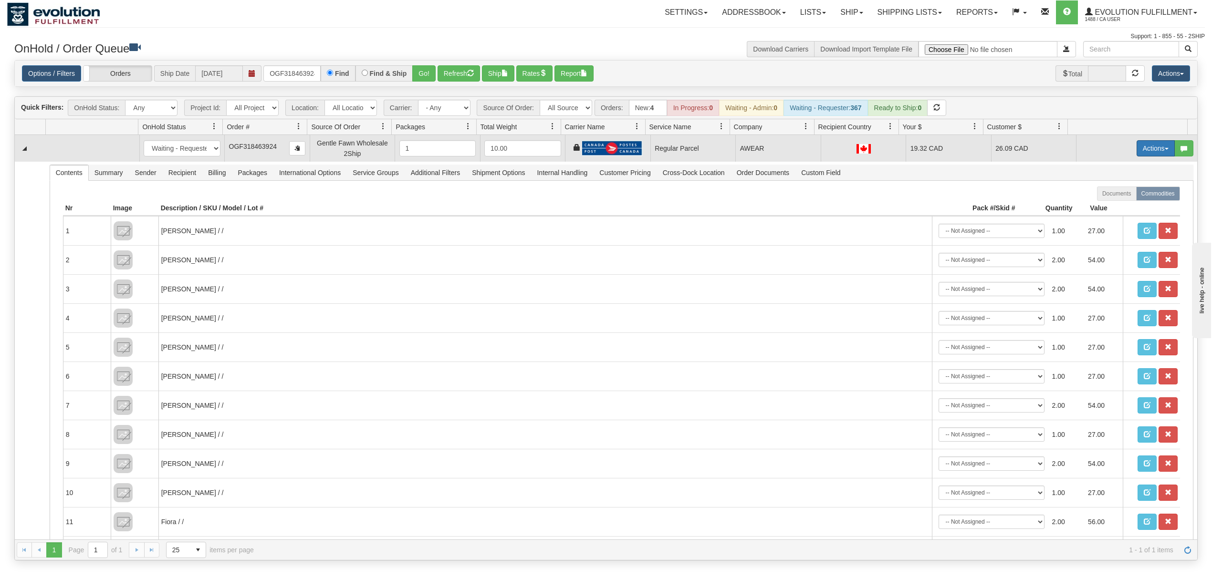
click at [1145, 146] on button "Actions" at bounding box center [1156, 148] width 38 height 16
click at [1121, 189] on link "Rate All Services" at bounding box center [1136, 191] width 76 height 12
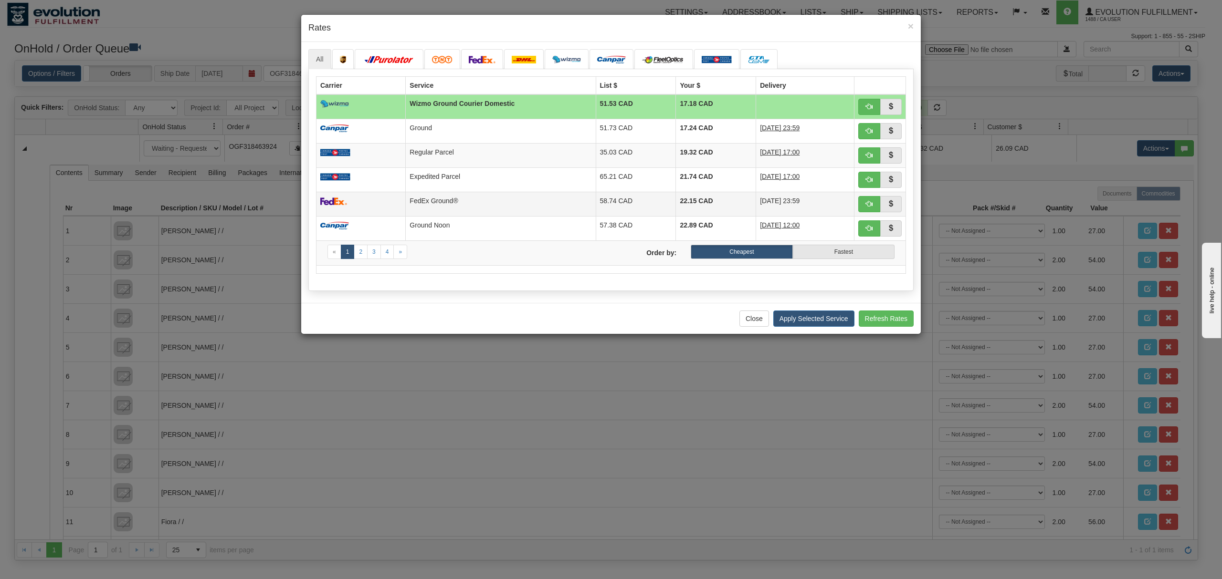
drag, startPoint x: 475, startPoint y: 182, endPoint x: 510, endPoint y: 196, distance: 37.3
click at [475, 182] on td "Expedited Parcel" at bounding box center [501, 180] width 190 height 24
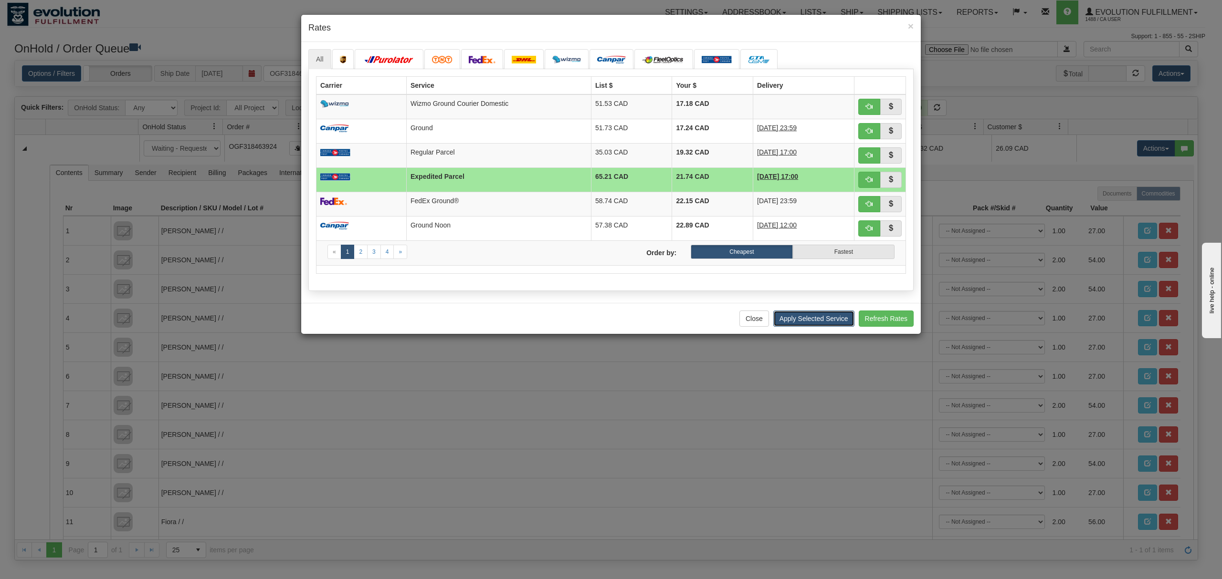
click at [789, 323] on button "Apply Selected Service" at bounding box center [813, 319] width 81 height 16
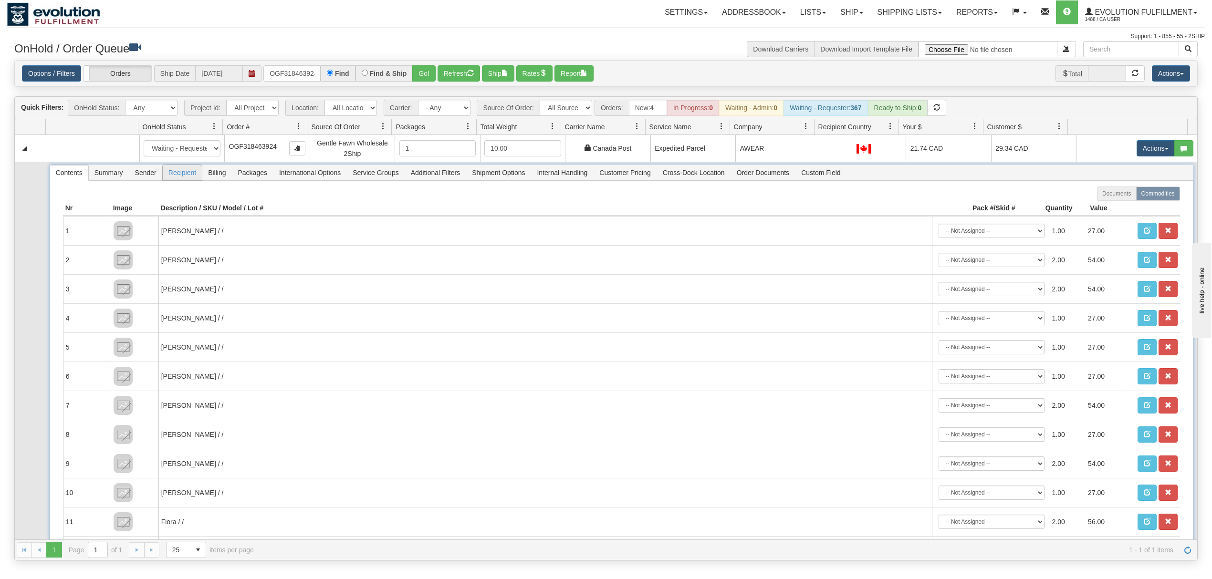
click at [178, 177] on span "Recipient" at bounding box center [182, 172] width 39 height 15
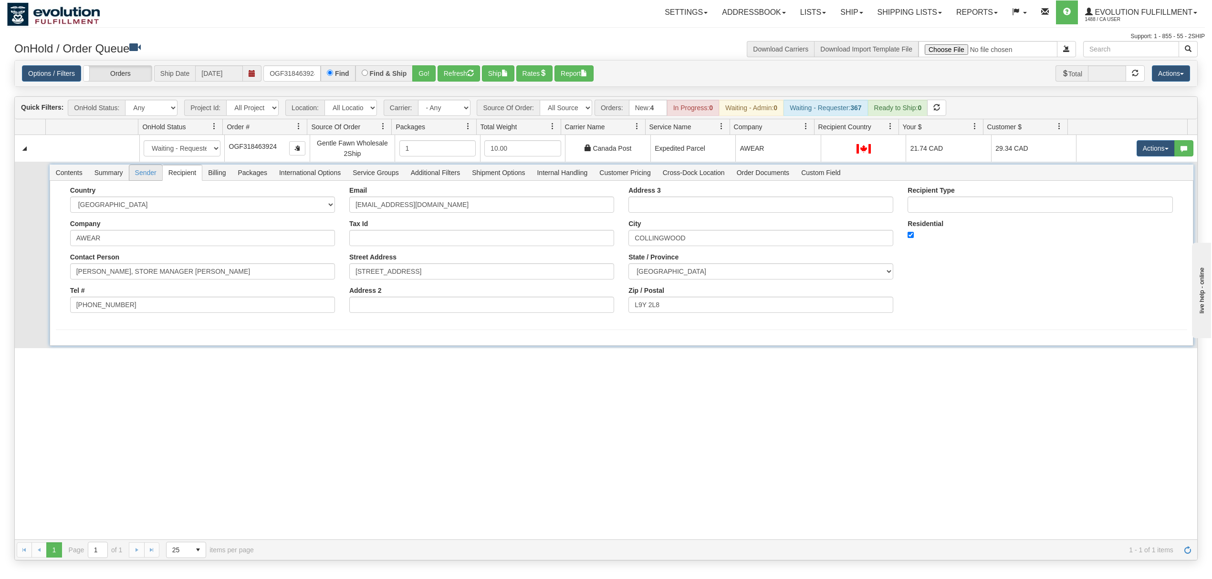
click at [152, 178] on span "Sender" at bounding box center [145, 172] width 33 height 15
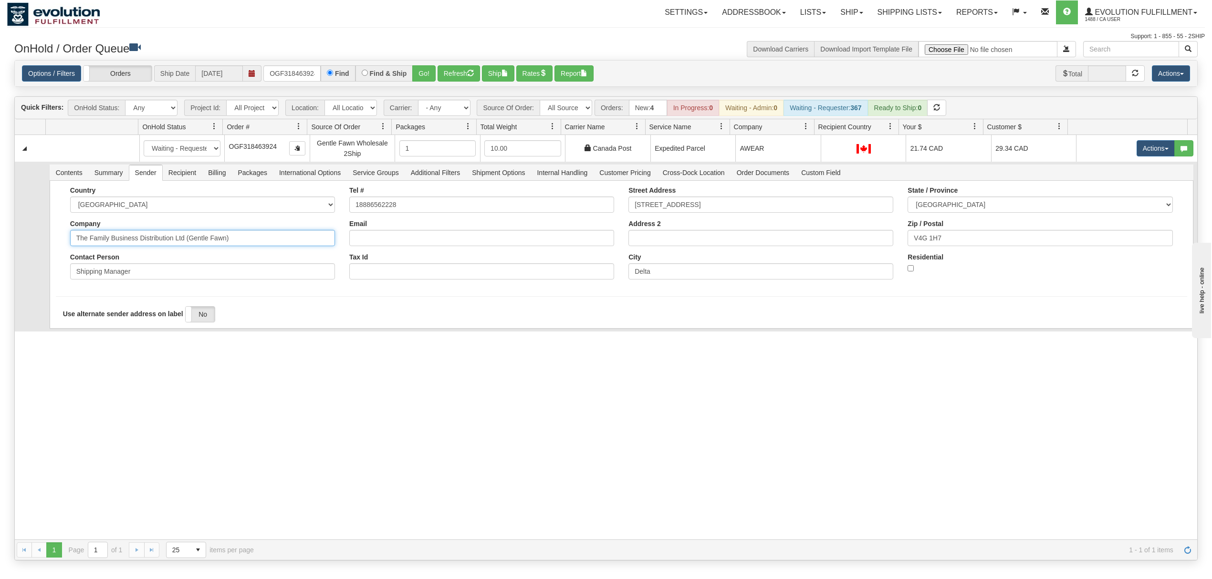
drag, startPoint x: 259, startPoint y: 240, endPoint x: 139, endPoint y: 261, distance: 121.1
click at [139, 261] on div "Country [GEOGRAPHIC_DATA] [GEOGRAPHIC_DATA] [GEOGRAPHIC_DATA] [GEOGRAPHIC_DATA]…" at bounding box center [202, 237] width 279 height 100
type input "The Family Business"
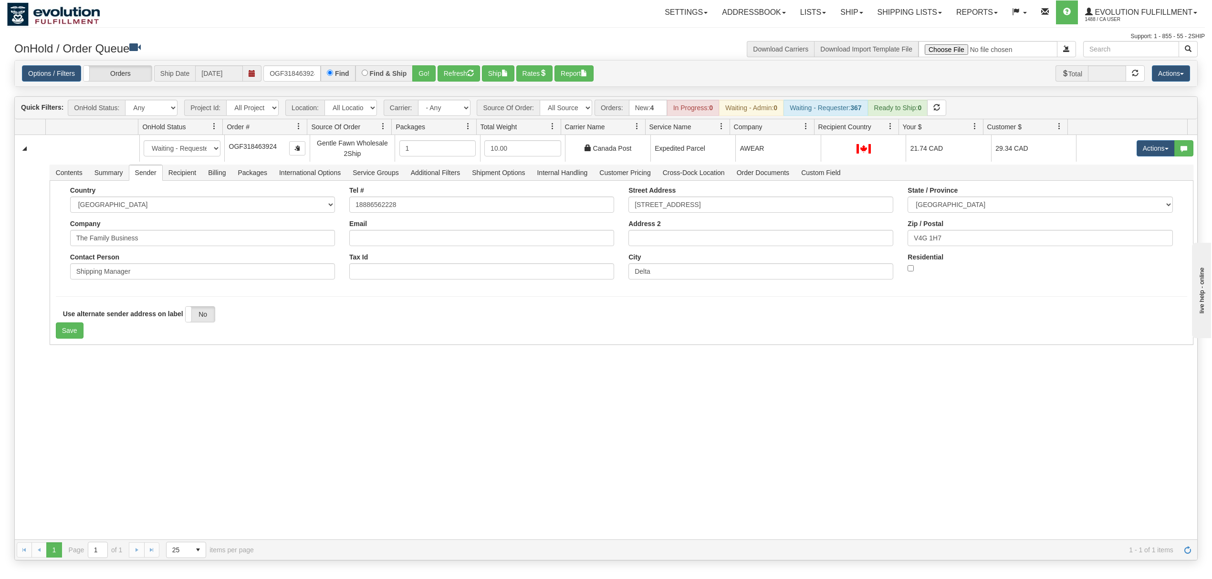
click at [74, 395] on div "31649248 EVOLUTION V3 91189961 91189963 New In Progress Waiting - Admin Waiting…" at bounding box center [606, 337] width 1183 height 405
click at [63, 336] on button "Save" at bounding box center [70, 331] width 28 height 16
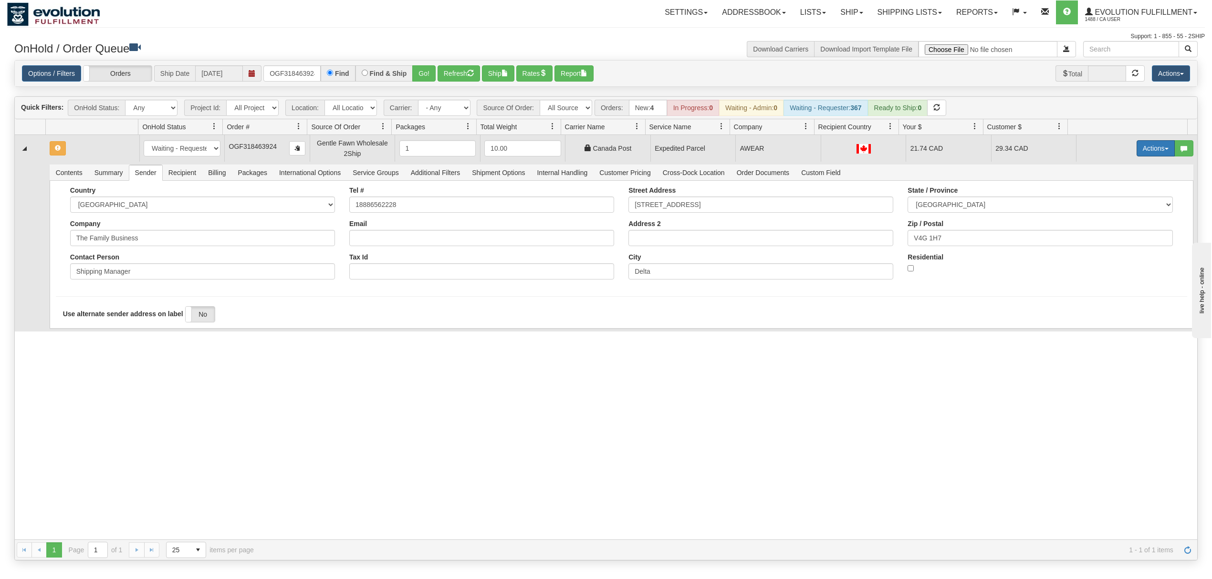
click at [1144, 147] on button "Actions" at bounding box center [1156, 148] width 38 height 16
click at [1109, 203] on span "Ship" at bounding box center [1118, 204] width 20 height 8
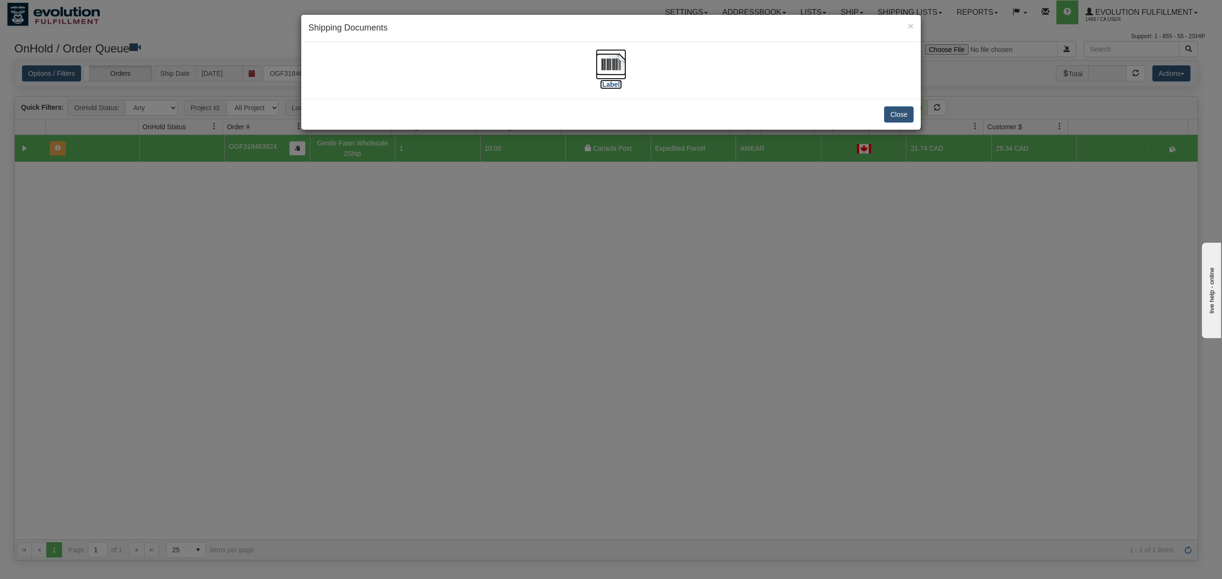
click at [621, 66] on img at bounding box center [611, 64] width 31 height 31
click at [900, 115] on button "Close" at bounding box center [899, 114] width 30 height 16
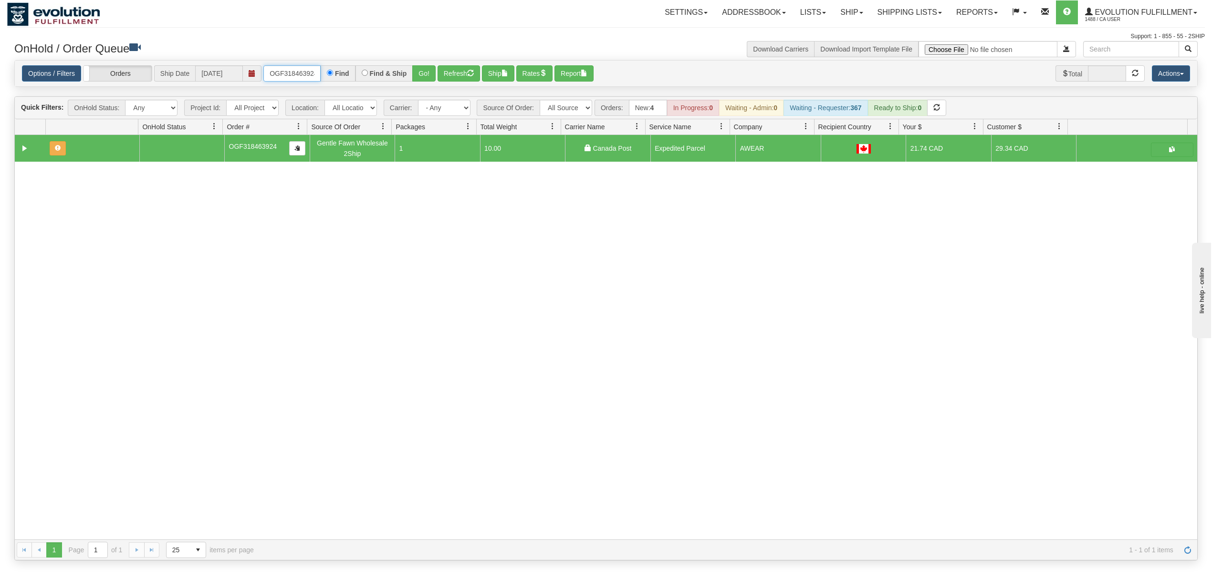
click at [297, 75] on input "OGF318463924" at bounding box center [291, 73] width 57 height 16
click at [298, 75] on input "OGF318463924" at bounding box center [291, 73] width 57 height 16
type input "OGF317438524"
click at [424, 73] on button "Go!" at bounding box center [423, 73] width 23 height 16
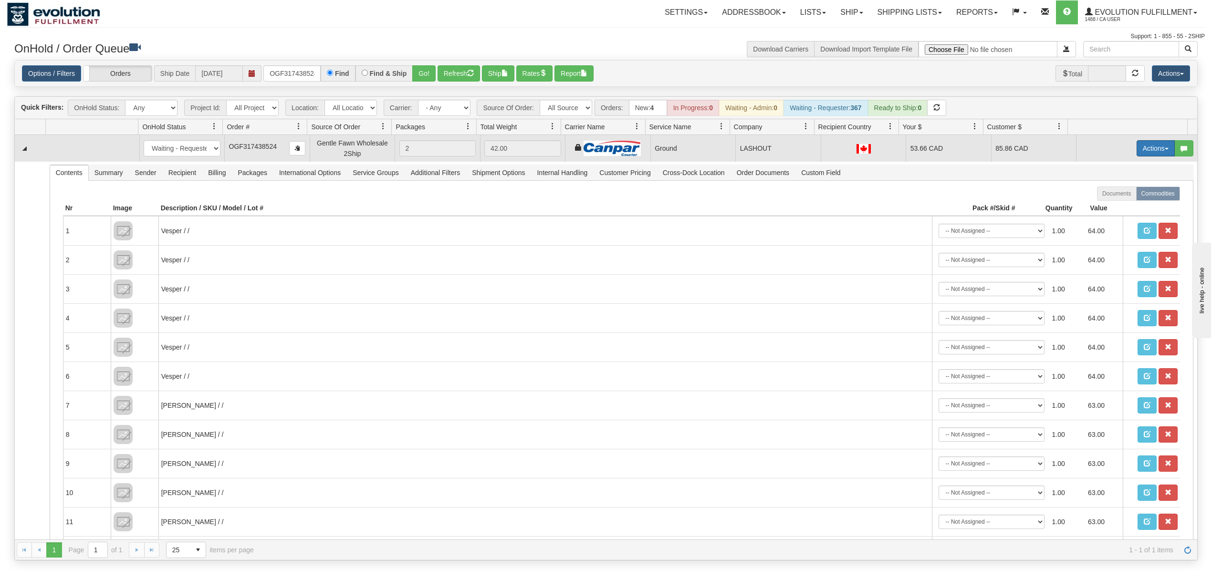
click at [1142, 148] on button "Actions" at bounding box center [1156, 148] width 38 height 16
click at [1108, 207] on span "Ship" at bounding box center [1118, 204] width 20 height 8
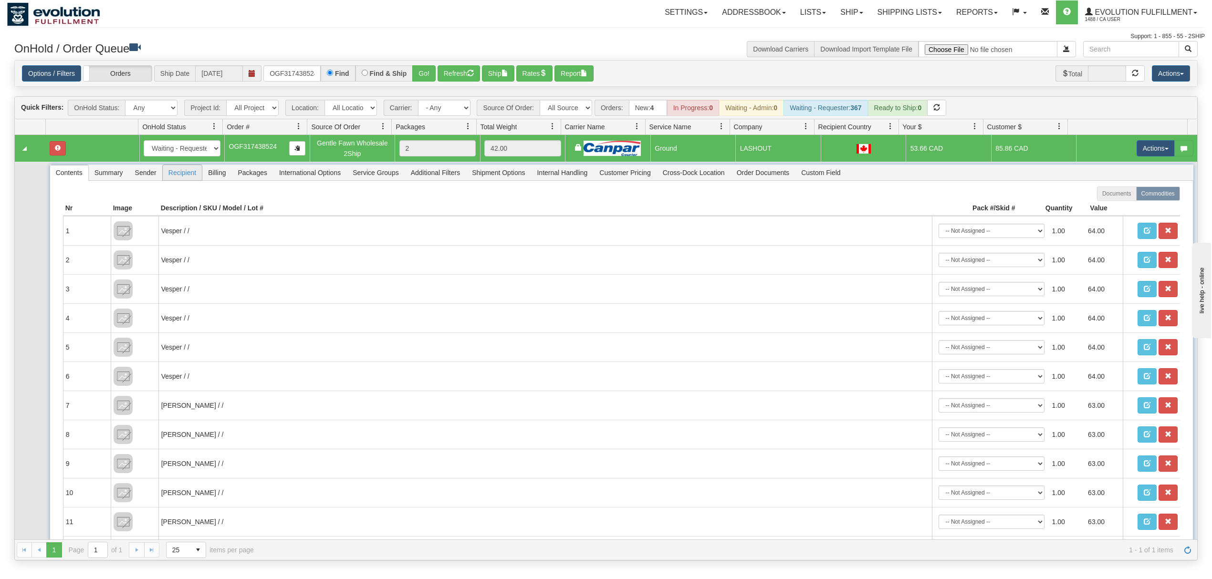
click at [178, 174] on span "Recipient" at bounding box center [182, 172] width 39 height 15
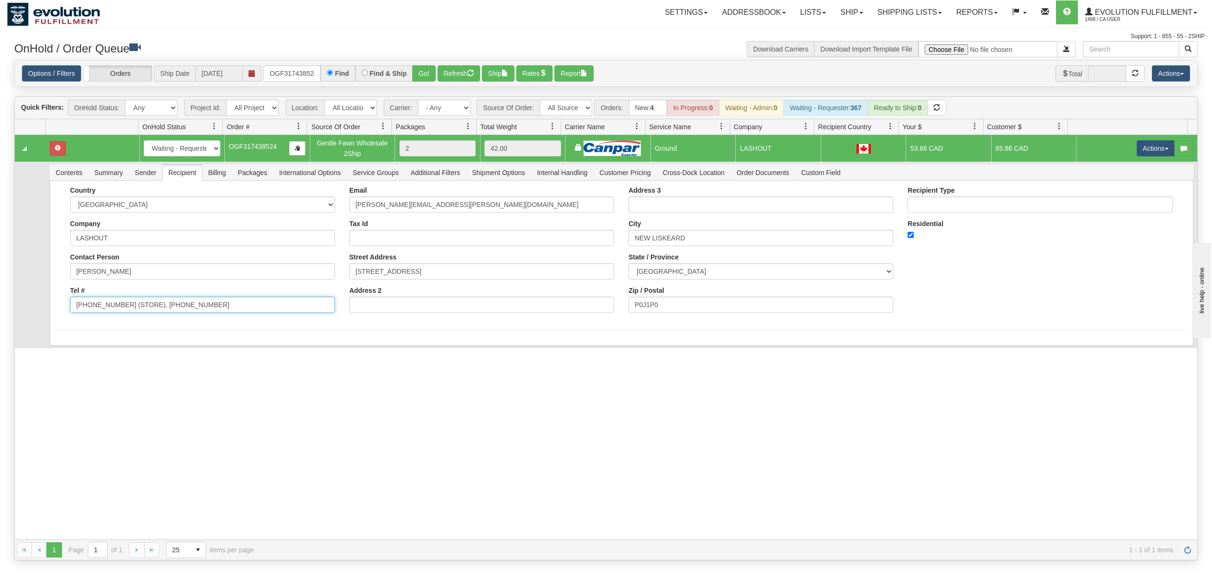
drag, startPoint x: 216, startPoint y: 312, endPoint x: 117, endPoint y: 333, distance: 101.5
click at [117, 333] on div "Country [GEOGRAPHIC_DATA] [GEOGRAPHIC_DATA] [GEOGRAPHIC_DATA] [GEOGRAPHIC_DATA]…" at bounding box center [622, 263] width 1144 height 165
type input "[PHONE_NUMBER]"
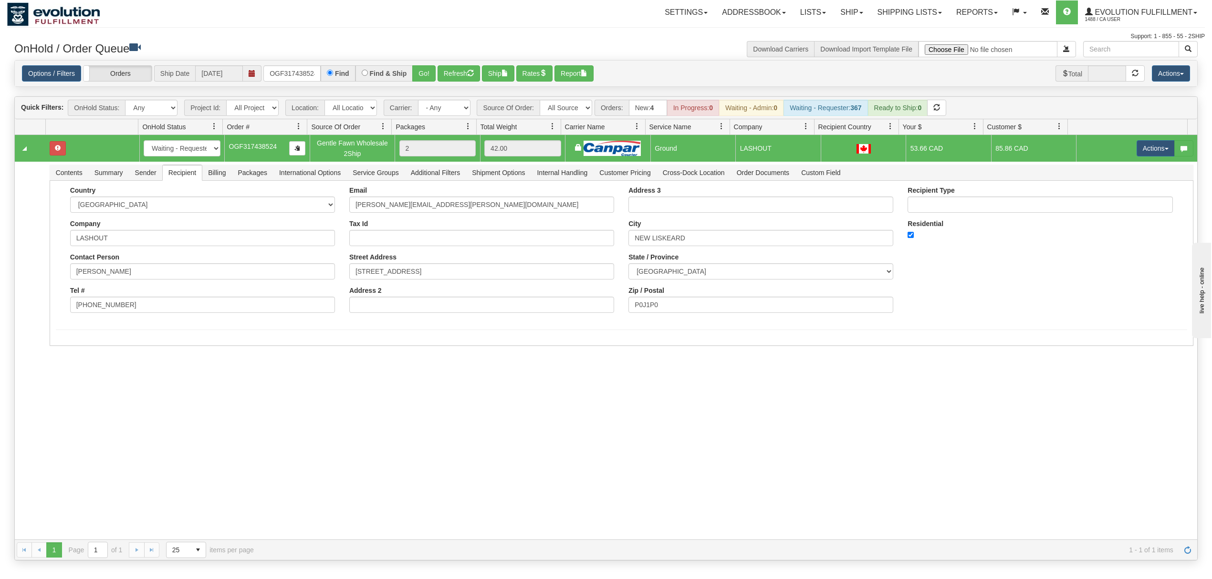
click at [97, 387] on div "31649533 EVOLUTION V3 91190478 91190479 New In Progress Waiting - Admin Waiting…" at bounding box center [606, 337] width 1183 height 405
click at [70, 350] on button "Save" at bounding box center [70, 348] width 28 height 16
click at [1137, 151] on button "Actions" at bounding box center [1156, 148] width 38 height 16
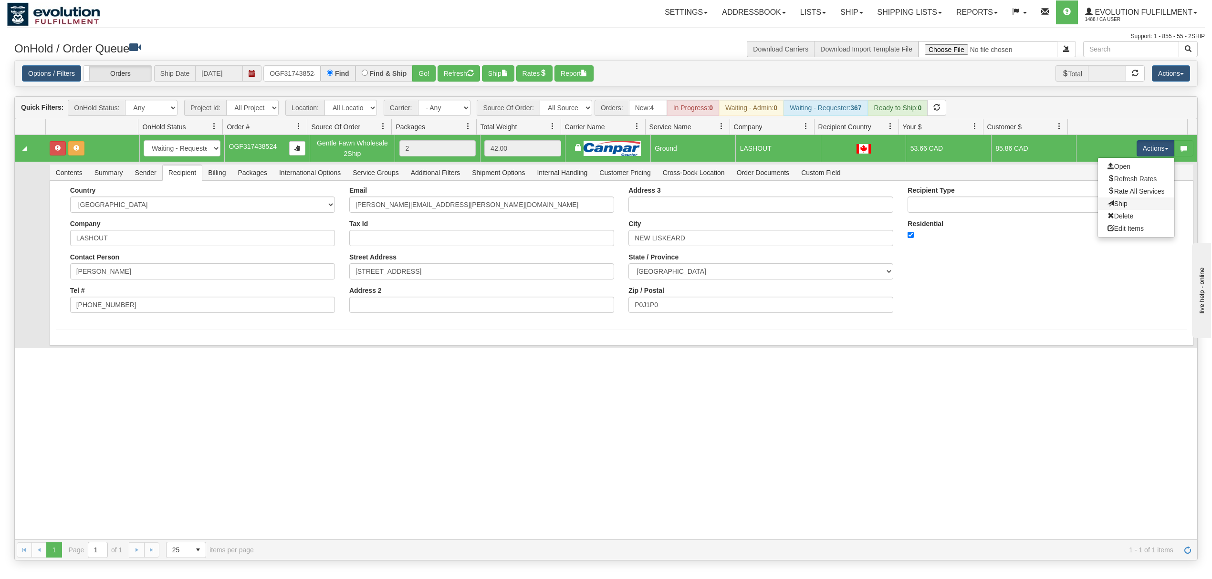
click at [1105, 201] on link "Ship" at bounding box center [1136, 204] width 76 height 12
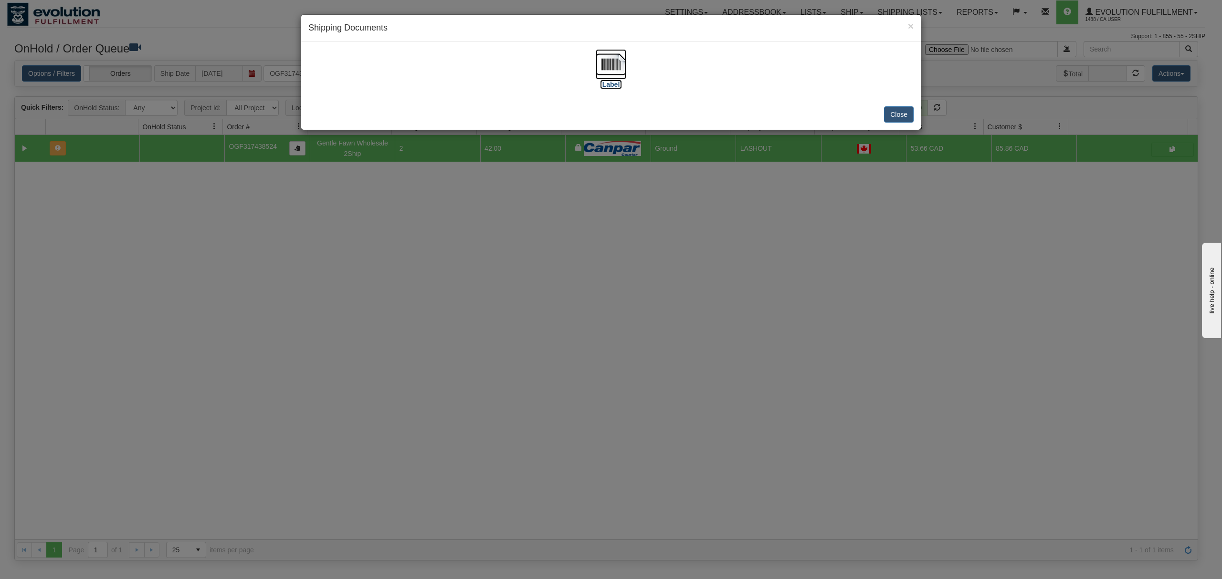
click at [606, 59] on img at bounding box center [611, 64] width 31 height 31
click at [896, 115] on button "Close" at bounding box center [899, 114] width 30 height 16
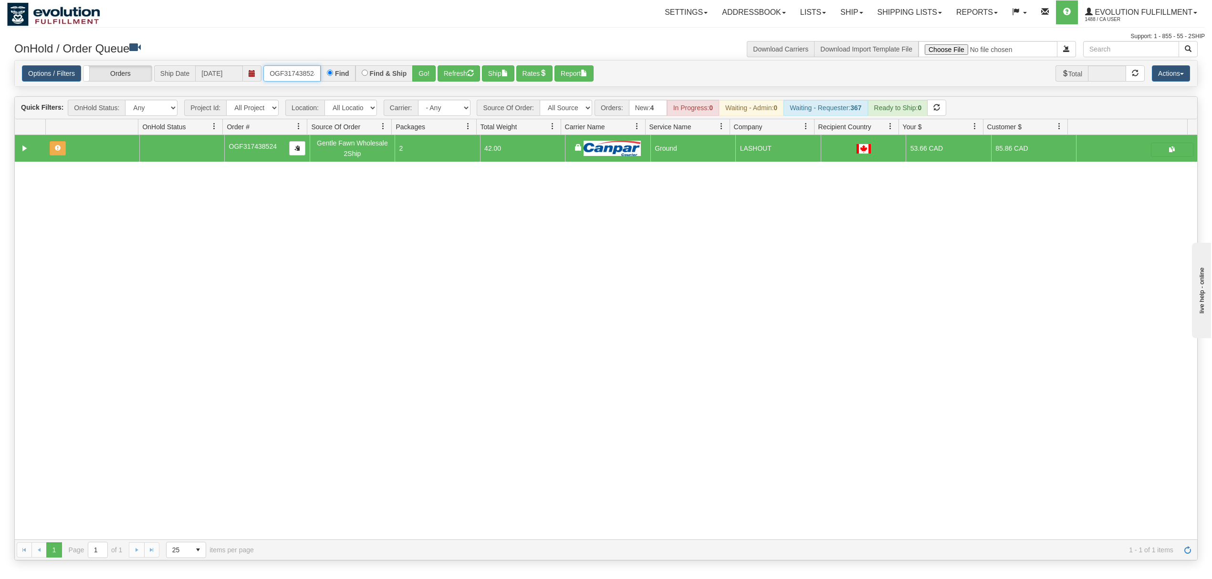
click at [315, 72] on input "OGF317438524" at bounding box center [291, 73] width 57 height 16
click at [430, 76] on button "Go!" at bounding box center [423, 73] width 23 height 16
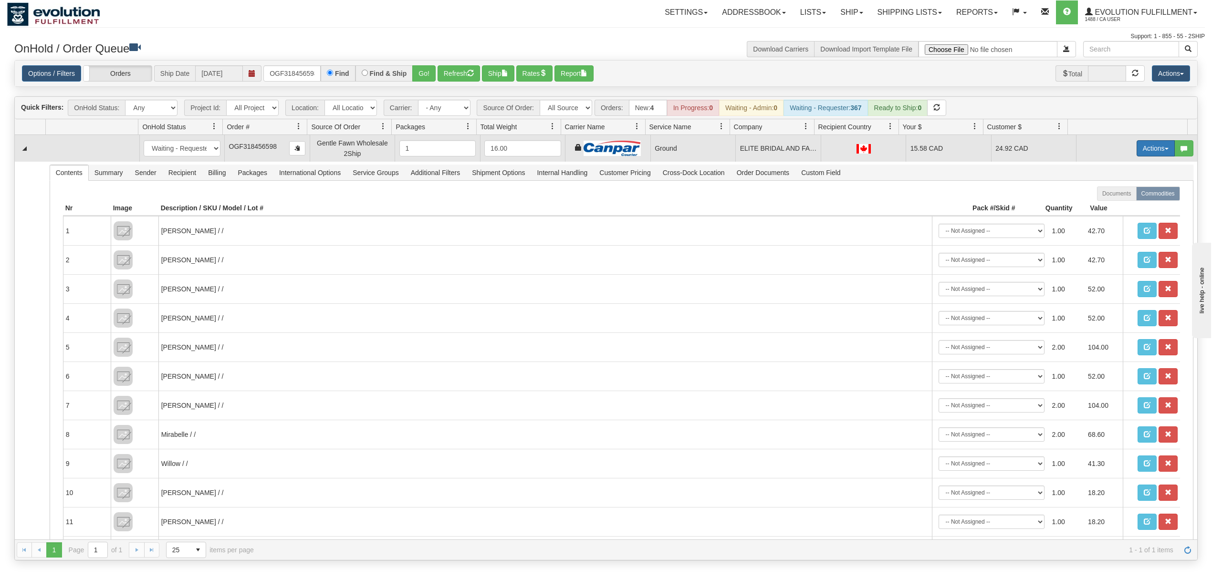
click at [1154, 144] on button "Actions" at bounding box center [1156, 148] width 38 height 16
click at [1110, 201] on span "Ship" at bounding box center [1118, 204] width 20 height 8
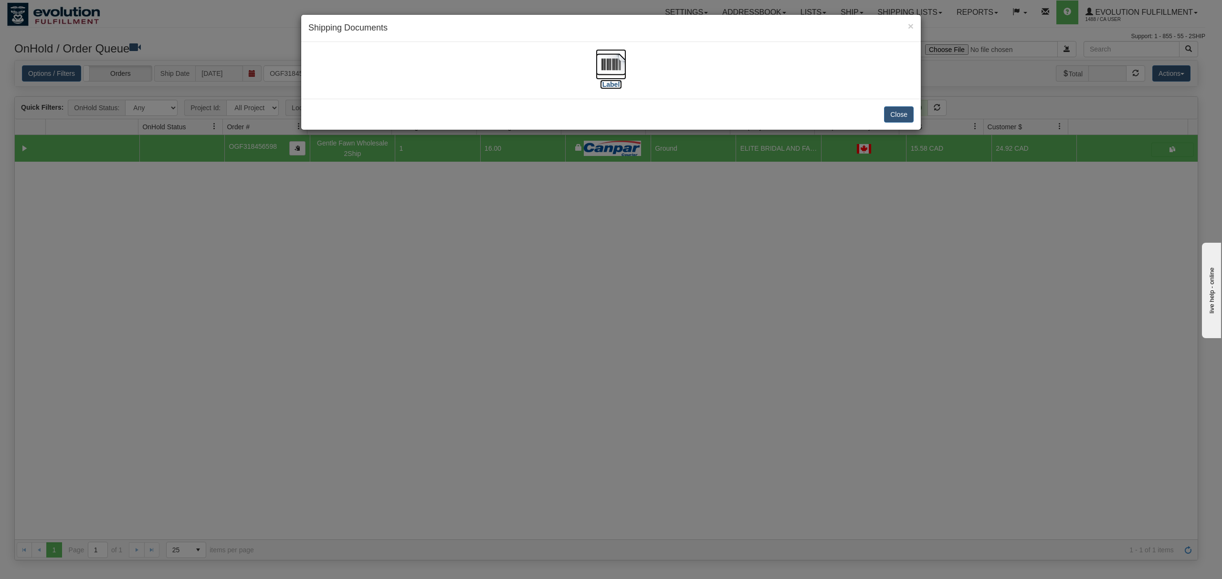
click at [622, 60] on img at bounding box center [611, 64] width 31 height 31
drag, startPoint x: 902, startPoint y: 122, endPoint x: 510, endPoint y: 121, distance: 391.3
click at [901, 122] on button "Close" at bounding box center [899, 114] width 30 height 16
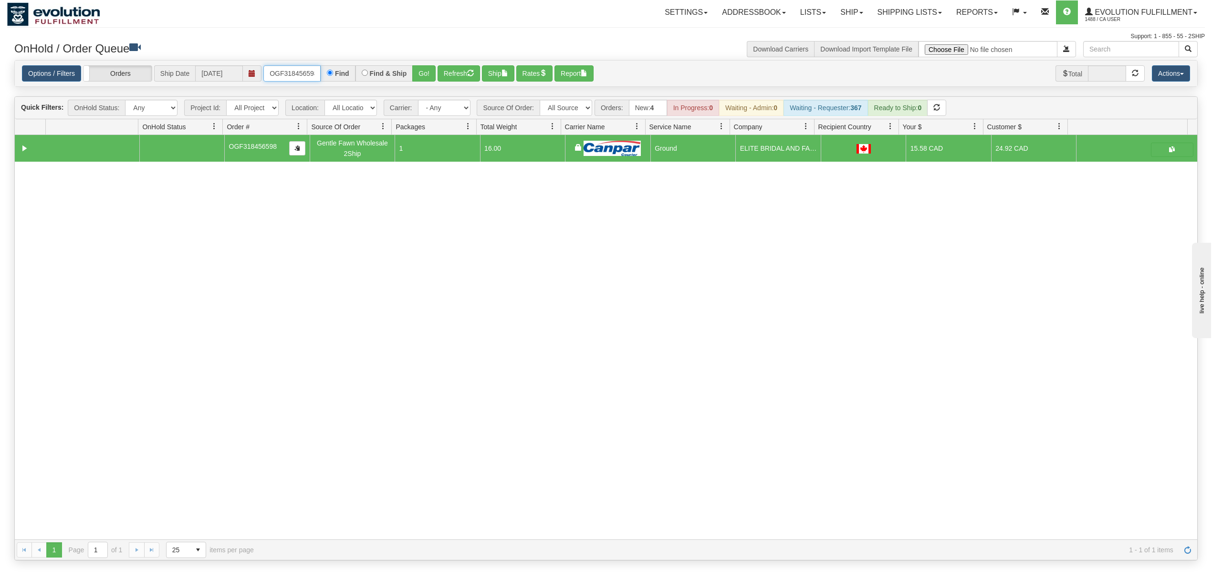
click at [309, 81] on input "OGF318456598" at bounding box center [291, 73] width 57 height 16
click at [310, 81] on input "OGF318456598" at bounding box center [291, 73] width 57 height 16
type input "OYATPT-903623"
click at [421, 73] on button "Go!" at bounding box center [423, 73] width 23 height 16
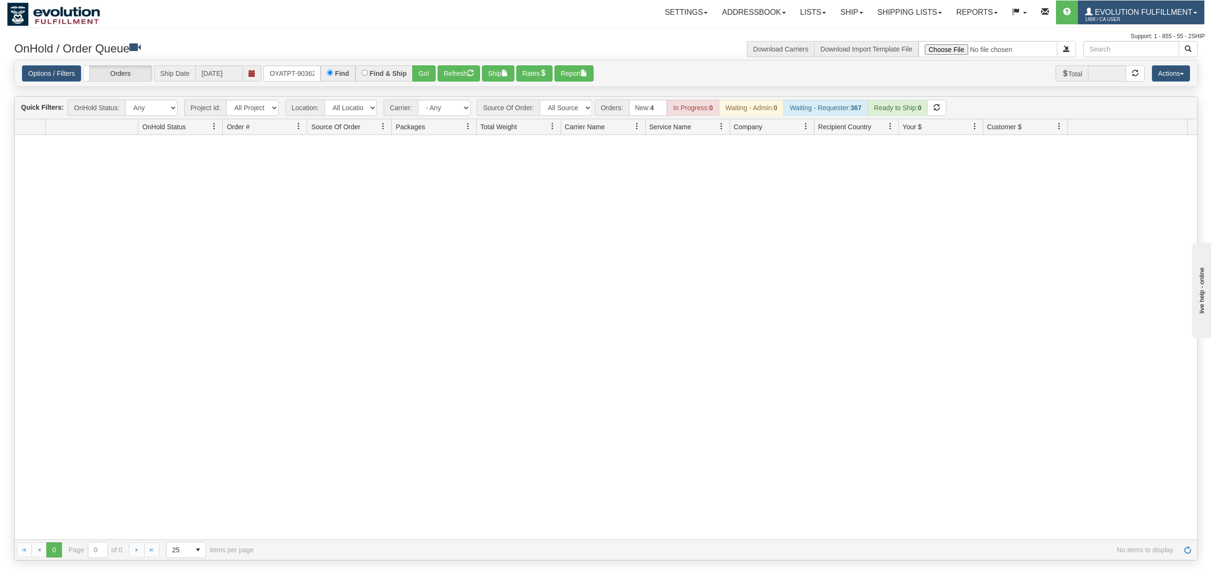
click at [1134, 10] on span "Evolution Fulfillment" at bounding box center [1143, 12] width 100 height 8
click at [1119, 60] on span at bounding box center [1120, 57] width 7 height 7
